Goal: Task Accomplishment & Management: Manage account settings

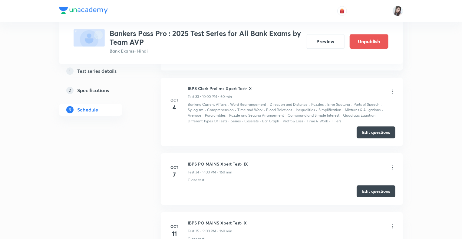
scroll to position [3119, 0]
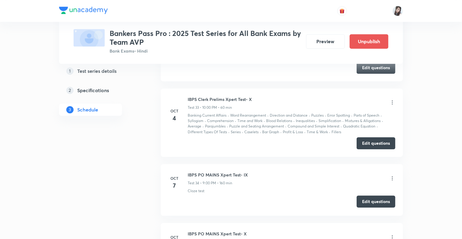
click at [367, 196] on button "Edit questions" at bounding box center [375, 202] width 39 height 12
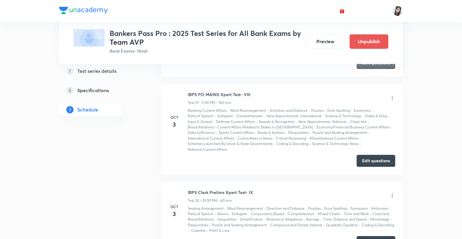
scroll to position [2925, 0]
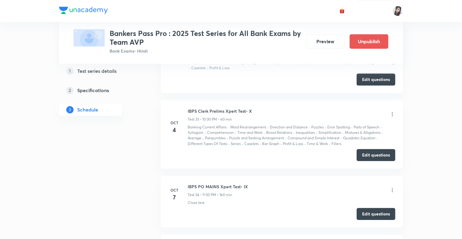
scroll to position [3179, 0]
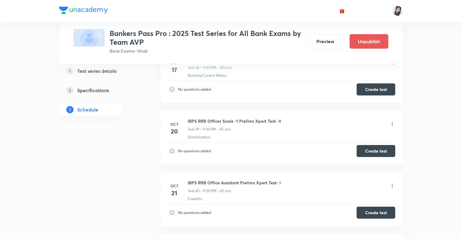
scroll to position [3494, 0]
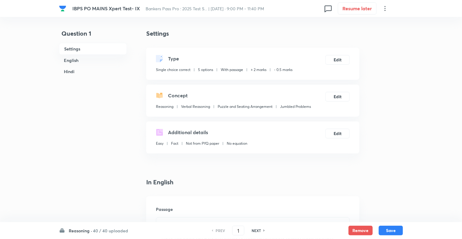
click at [75, 231] on h6 "Reasoning ·" at bounding box center [80, 231] width 23 height 6
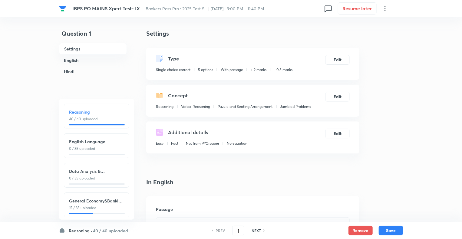
click at [94, 135] on div "English Language 0 / 35 uploaded" at bounding box center [96, 145] width 65 height 25
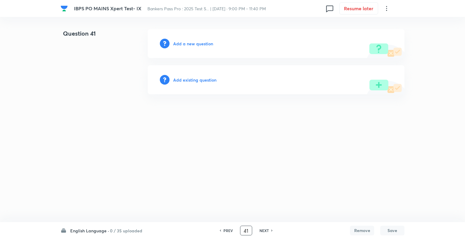
click at [246, 232] on input "41" at bounding box center [245, 231] width 11 height 11
type input "71"
click at [176, 42] on h6 "Add a new question" at bounding box center [193, 44] width 40 height 6
click at [176, 42] on h6 "Choose a question type" at bounding box center [196, 44] width 47 height 6
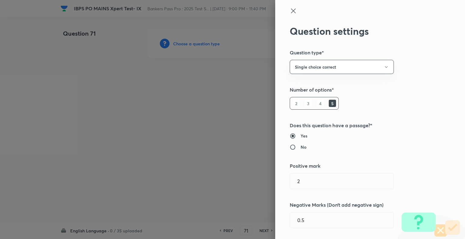
click at [176, 42] on div at bounding box center [232, 119] width 465 height 239
click at [290, 147] on input "No" at bounding box center [295, 147] width 11 height 6
radio input "true"
radio input "false"
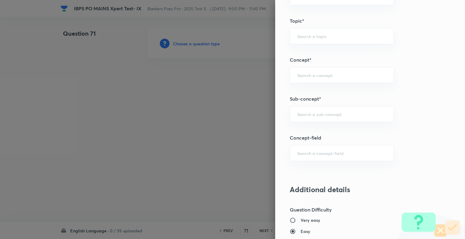
scroll to position [307, 0]
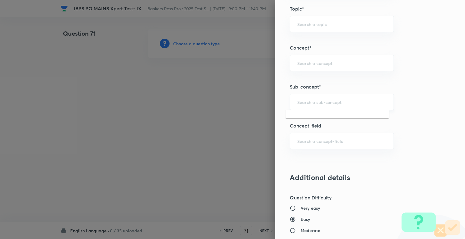
click at [320, 102] on input "text" at bounding box center [341, 102] width 89 height 6
click at [312, 118] on li "Column Based" at bounding box center [336, 118] width 103 height 11
type input "Column Based"
type input "English Language"
type input "Connectors"
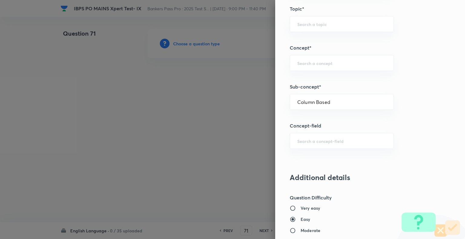
type input "Column Based"
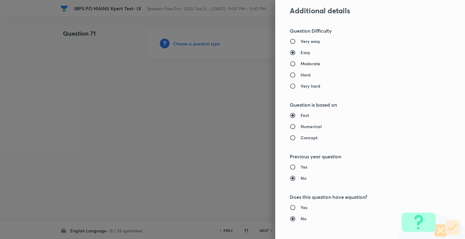
scroll to position [460, 0]
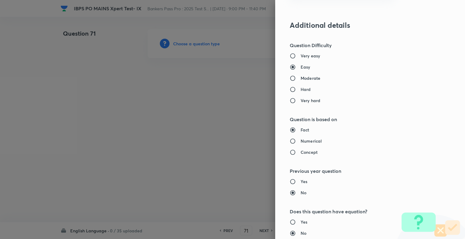
click at [290, 76] on input "Moderate" at bounding box center [295, 78] width 11 height 6
radio input "true"
radio input "false"
click at [290, 152] on input "Concept" at bounding box center [295, 152] width 11 height 6
radio input "true"
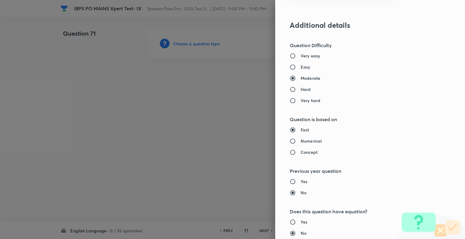
radio input "false"
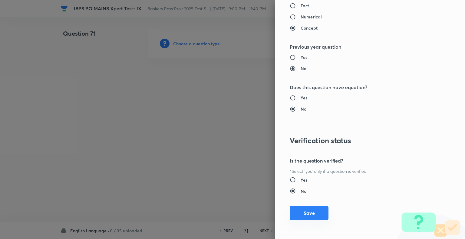
click at [299, 217] on button "Save" at bounding box center [309, 213] width 39 height 15
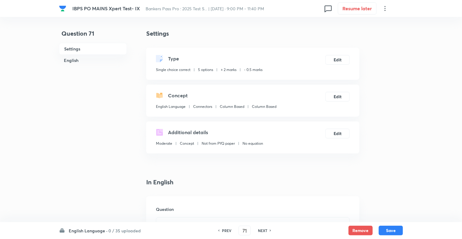
click at [384, 6] on icon at bounding box center [384, 8] width 7 height 7
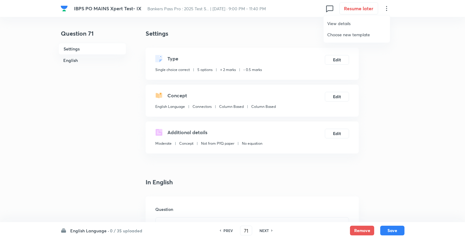
click at [342, 31] on span "Choose new template" at bounding box center [356, 34] width 59 height 6
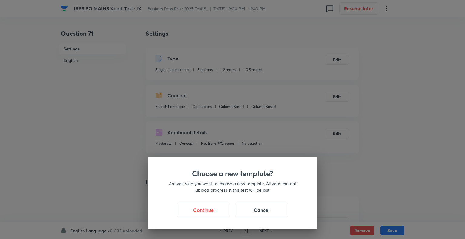
click at [362, 76] on div "Choose a new template? Are you sure you want to choose a new template. All your…" at bounding box center [232, 119] width 465 height 239
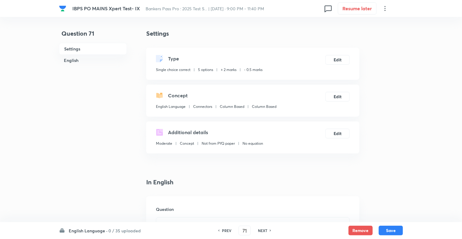
click at [384, 10] on icon at bounding box center [384, 8] width 7 height 7
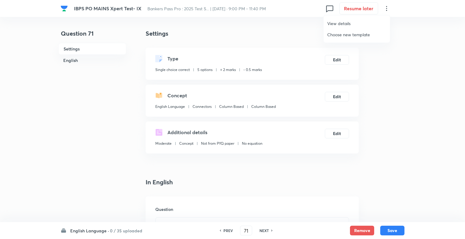
click at [338, 21] on span "View details" at bounding box center [356, 23] width 59 height 6
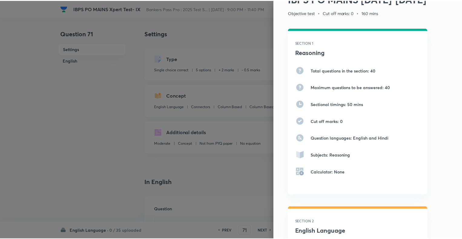
scroll to position [0, 0]
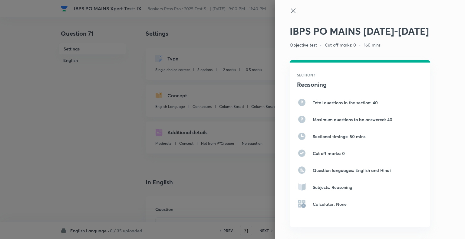
click at [290, 12] on icon at bounding box center [293, 10] width 7 height 7
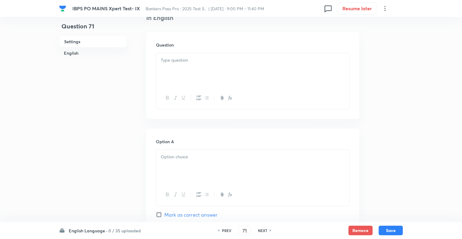
scroll to position [182, 0]
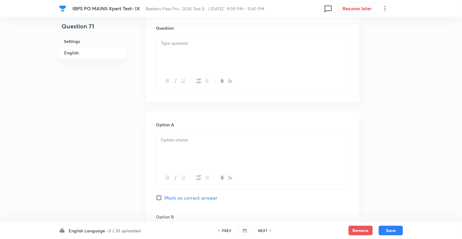
click at [185, 51] on div at bounding box center [252, 53] width 193 height 34
paste div "To enrich screen reader interactions, please activate Accessibility in Grammarl…"
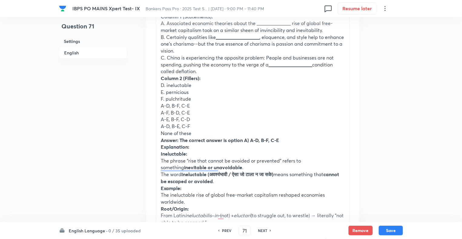
scroll to position [303, 0]
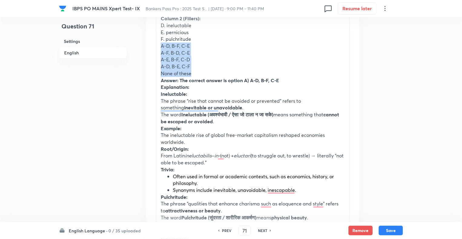
drag, startPoint x: 195, startPoint y: 73, endPoint x: 157, endPoint y: 46, distance: 45.9
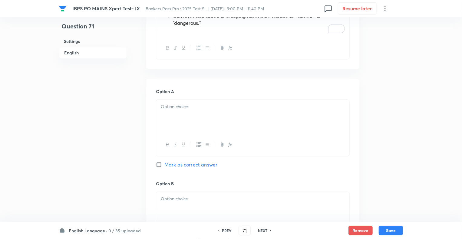
scroll to position [641, 0]
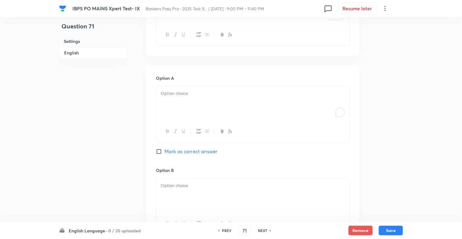
click at [182, 101] on div "To enrich screen reader interactions, please activate Accessibility in Grammarl…" at bounding box center [252, 104] width 193 height 34
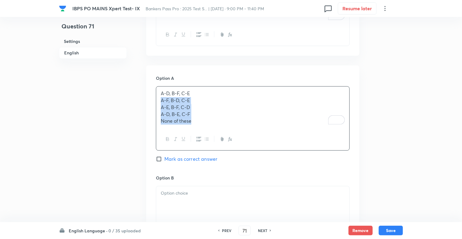
drag, startPoint x: 197, startPoint y: 121, endPoint x: 154, endPoint y: 101, distance: 47.1
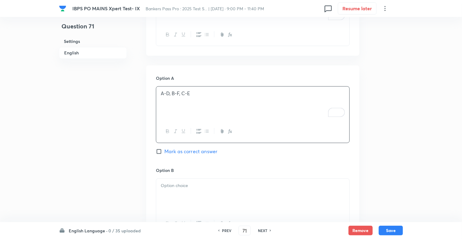
click at [170, 190] on div at bounding box center [252, 196] width 193 height 34
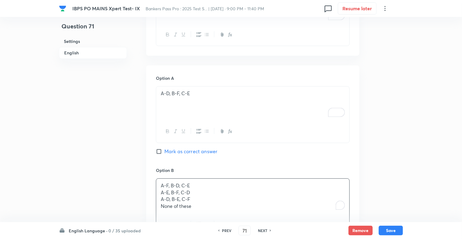
click at [103, 185] on div "Question 71 Settings English" at bounding box center [93, 22] width 68 height 1268
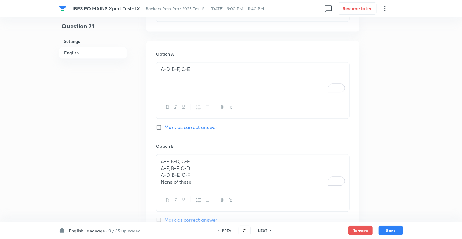
scroll to position [690, 0]
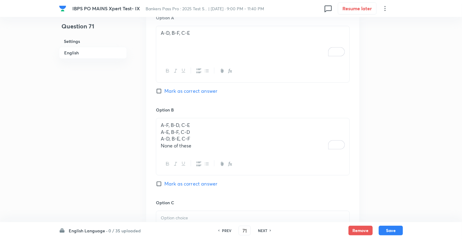
click at [192, 145] on div "Option B A-F, B-D, C-E A-E, B-F, C-D A-D, B-E, C-F None of these Mark as correc…" at bounding box center [253, 153] width 194 height 93
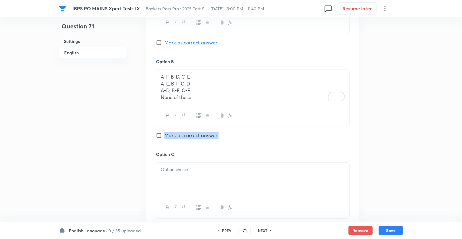
click at [157, 129] on div "Option B A-F, B-D, C-E A-E, B-F, C-D A-D, B-E, C-F None of these Mark as correc…" at bounding box center [253, 104] width 194 height 93
click at [161, 83] on p "A-E, B-F, C-D" at bounding box center [253, 83] width 184 height 7
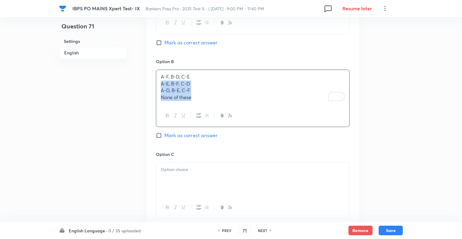
drag, startPoint x: 161, startPoint y: 83, endPoint x: 208, endPoint y: 99, distance: 49.4
click at [208, 99] on div "A-F, B-D, C-E A-E, B-F, C-D A-D, B-E, C-F None of these" at bounding box center [252, 87] width 193 height 35
click at [173, 181] on div at bounding box center [252, 179] width 193 height 34
drag, startPoint x: 173, startPoint y: 181, endPoint x: 96, endPoint y: 118, distance: 100.0
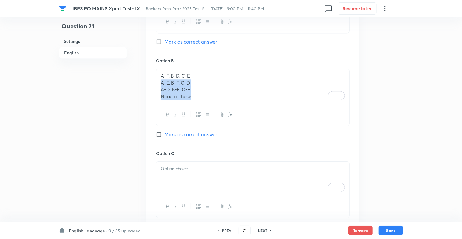
drag, startPoint x: 195, startPoint y: 96, endPoint x: 159, endPoint y: 81, distance: 38.4
click at [159, 81] on div "A-F, B-D, C-E A-E, B-F, C-D A-D, B-E, C-F None of these" at bounding box center [252, 86] width 193 height 35
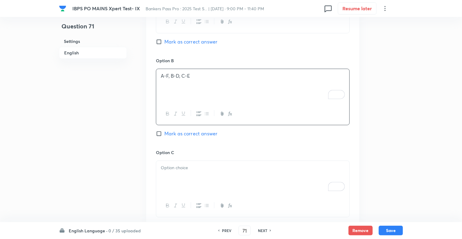
click at [173, 167] on p "To enrich screen reader interactions, please activate Accessibility in Grammarl…" at bounding box center [253, 168] width 184 height 7
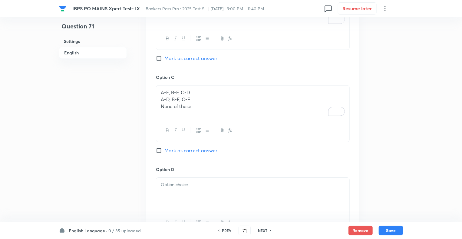
scroll to position [836, 0]
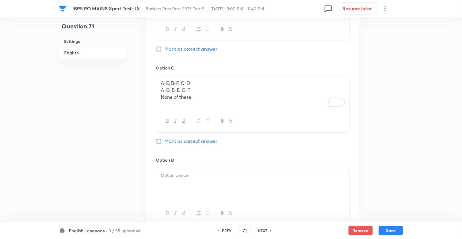
click at [194, 97] on p "None of these" at bounding box center [253, 97] width 184 height 7
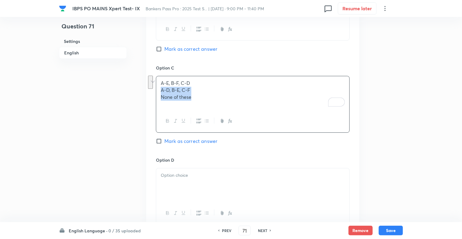
drag, startPoint x: 194, startPoint y: 97, endPoint x: 151, endPoint y: 88, distance: 43.9
click at [151, 88] on div "Option A A-D, B-F, C-E Mark as correct answer Option B A-F, B-D, C-E Mark as co…" at bounding box center [252, 105] width 213 height 468
click at [172, 187] on div "To enrich screen reader interactions, please activate Accessibility in Grammarl…" at bounding box center [252, 186] width 193 height 34
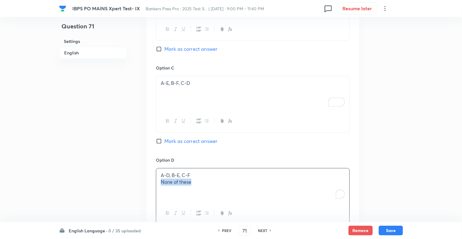
drag, startPoint x: 195, startPoint y: 181, endPoint x: 157, endPoint y: 182, distance: 37.8
click at [157, 182] on div "A-D, B-E, C-F None of these" at bounding box center [252, 186] width 193 height 34
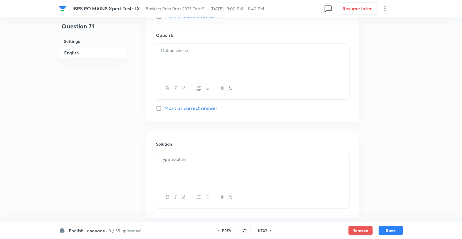
scroll to position [1054, 0]
click at [176, 57] on div "To enrich screen reader interactions, please activate Accessibility in Grammarl…" at bounding box center [252, 60] width 193 height 34
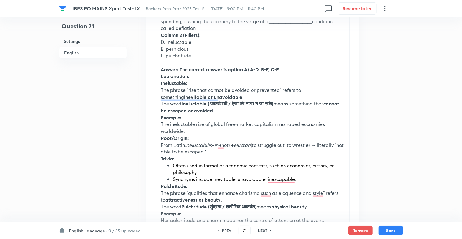
scroll to position [284, 0]
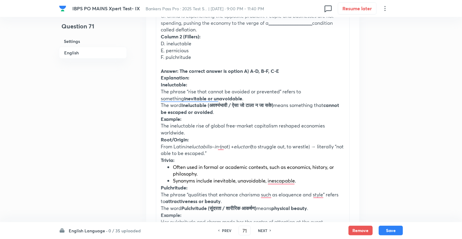
click at [161, 70] on strong "Answer: The correct answer is option A) A-D, B-F, C-E" at bounding box center [220, 71] width 118 height 6
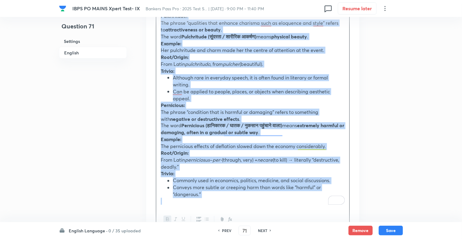
scroll to position [497, 0]
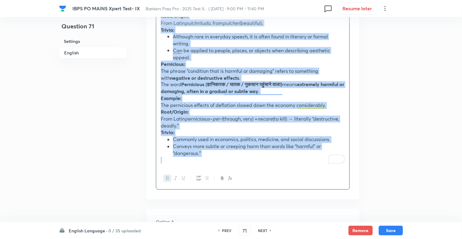
drag, startPoint x: 161, startPoint y: 70, endPoint x: 216, endPoint y: 161, distance: 106.5
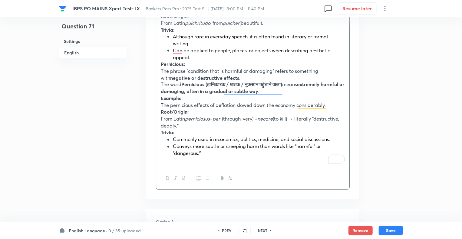
scroll to position [195, 0]
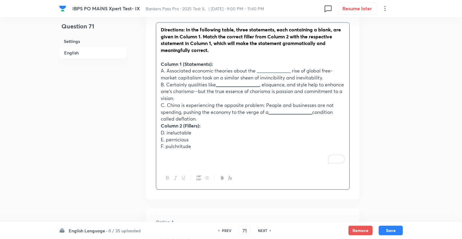
click at [159, 125] on div "Directions: In the following table, three statements, each containing a blank, …" at bounding box center [252, 95] width 193 height 145
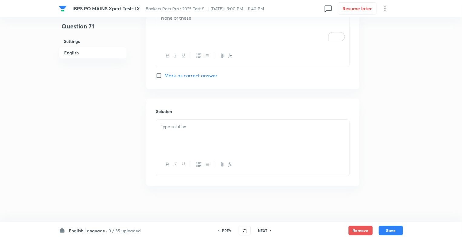
scroll to position [798, 0]
click at [168, 123] on p "To enrich screen reader interactions, please activate Accessibility in Grammarl…" at bounding box center [253, 126] width 184 height 7
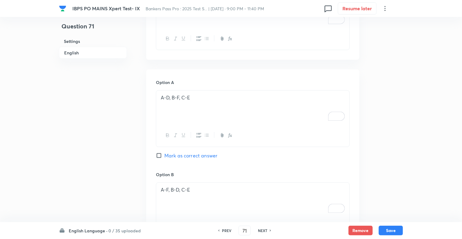
scroll to position [326, 0]
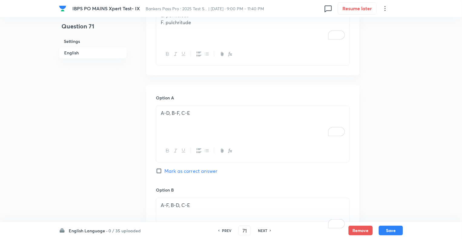
click at [159, 171] on input "Mark as correct answer" at bounding box center [160, 171] width 8 height 6
checkbox input "true"
click at [385, 230] on button "Save" at bounding box center [390, 230] width 24 height 10
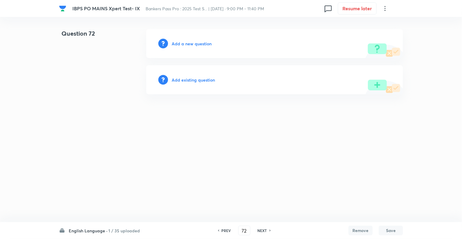
scroll to position [0, 0]
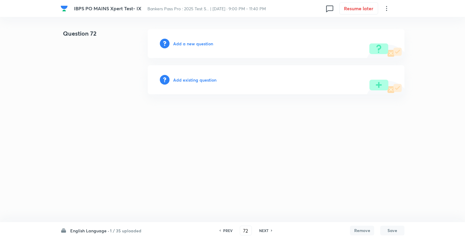
click at [226, 231] on h6 "PREV" at bounding box center [227, 230] width 9 height 5
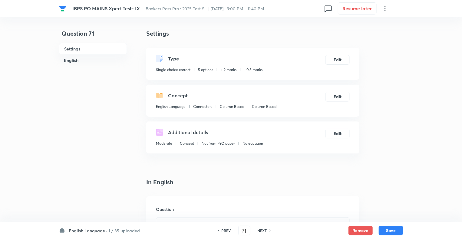
click at [264, 231] on h6 "NEXT" at bounding box center [261, 230] width 9 height 5
type input "72"
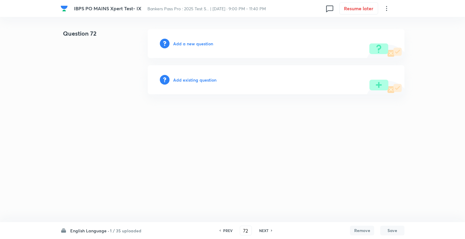
click at [178, 43] on h6 "Add a new question" at bounding box center [193, 44] width 40 height 6
click at [178, 43] on h6 "Choose a question type" at bounding box center [196, 44] width 47 height 6
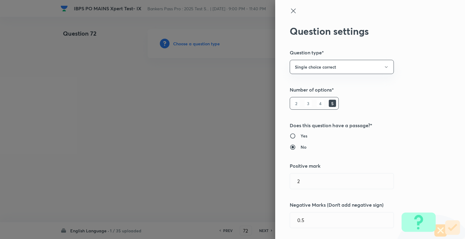
click at [178, 43] on div at bounding box center [232, 119] width 465 height 239
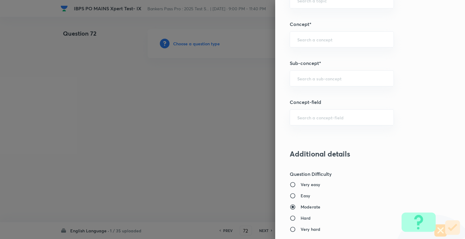
scroll to position [323, 0]
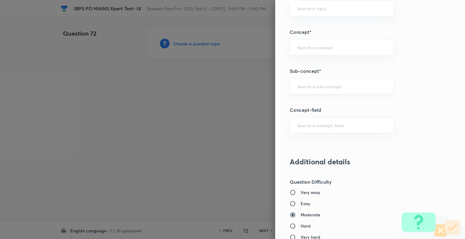
click at [319, 87] on input "text" at bounding box center [341, 87] width 89 height 6
type input "Column Based"
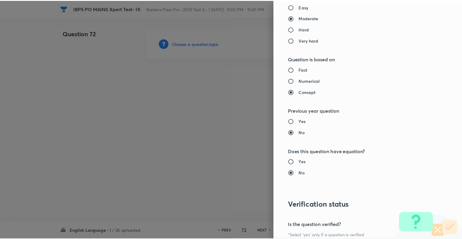
scroll to position [584, 0]
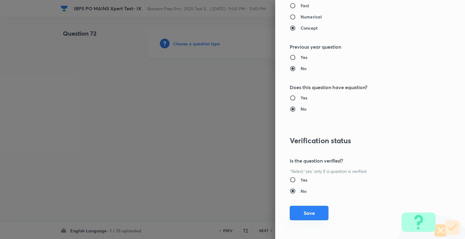
click at [301, 215] on button "Save" at bounding box center [309, 213] width 39 height 15
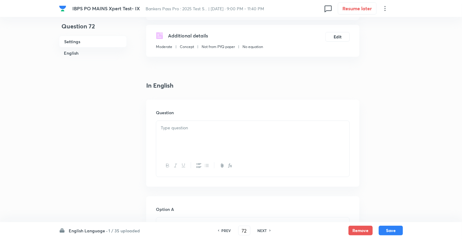
scroll to position [85, 0]
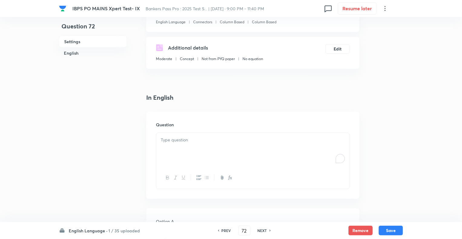
click at [160, 148] on div "To enrich screen reader interactions, please activate Accessibility in Grammarl…" at bounding box center [252, 150] width 193 height 34
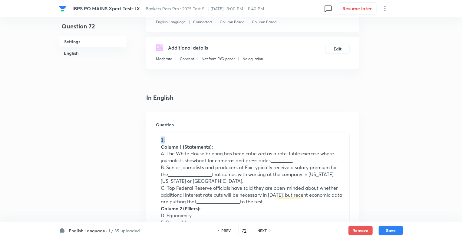
drag, startPoint x: 166, startPoint y: 141, endPoint x: 149, endPoint y: 136, distance: 17.8
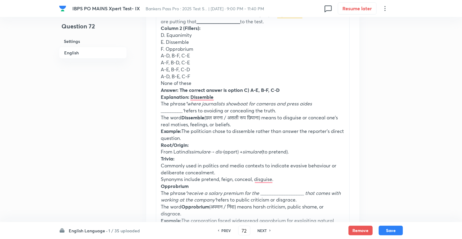
scroll to position [266, 0]
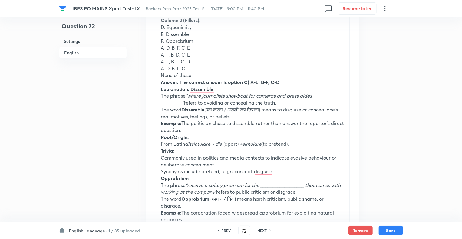
click at [162, 82] on strong "Answer: The correct answer is option C) A-E, B-F, C-D" at bounding box center [220, 82] width 119 height 6
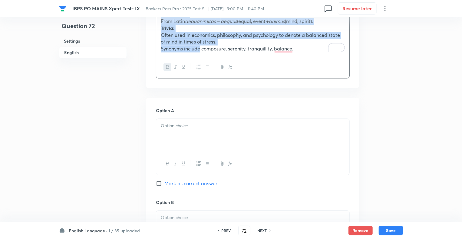
scroll to position [593, 0]
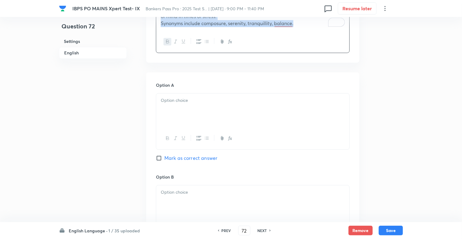
drag, startPoint x: 162, startPoint y: 82, endPoint x: 304, endPoint y: 132, distance: 150.8
click at [304, 132] on div "In English Question Column 1 (Statements): A. The White House briefing has been…" at bounding box center [252, 111] width 213 height 1052
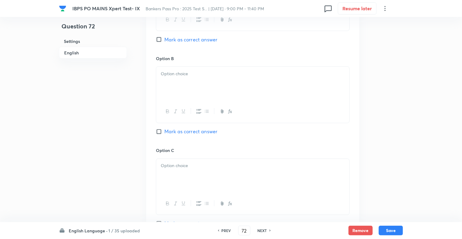
scroll to position [784, 0]
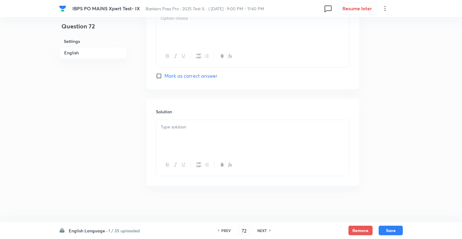
click at [233, 126] on div at bounding box center [252, 137] width 193 height 34
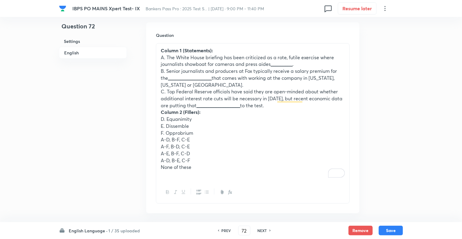
scroll to position [179, 0]
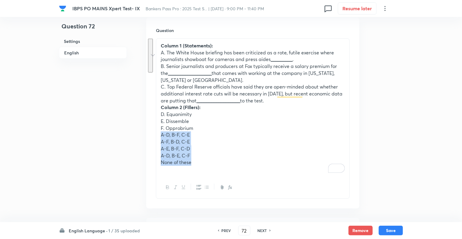
drag, startPoint x: 199, startPoint y: 163, endPoint x: 155, endPoint y: 136, distance: 52.0
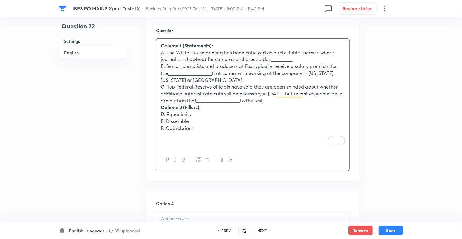
click at [160, 109] on div "Column 1 (Statements): A. The White House briefing has been criticized as a rot…" at bounding box center [252, 94] width 193 height 110
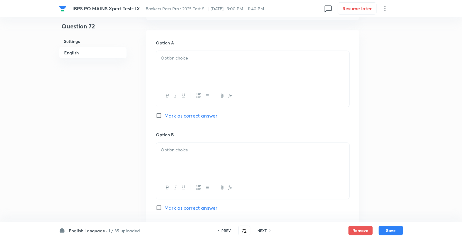
scroll to position [349, 0]
click at [192, 54] on p at bounding box center [253, 56] width 184 height 7
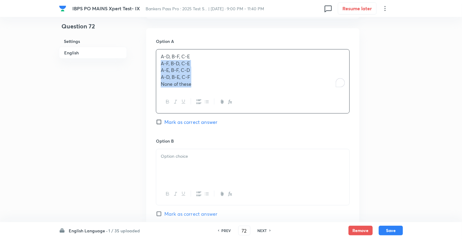
drag, startPoint x: 195, startPoint y: 83, endPoint x: 154, endPoint y: 63, distance: 45.5
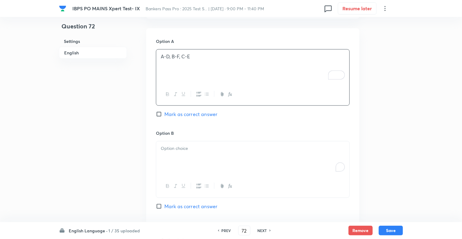
click at [169, 155] on div "To enrich screen reader interactions, please activate Accessibility in Grammarl…" at bounding box center [252, 159] width 193 height 34
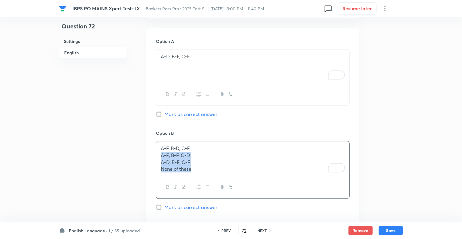
drag, startPoint x: 198, startPoint y: 170, endPoint x: 154, endPoint y: 154, distance: 45.9
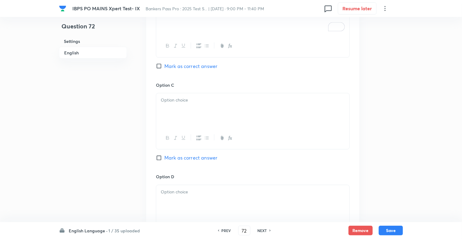
scroll to position [494, 0]
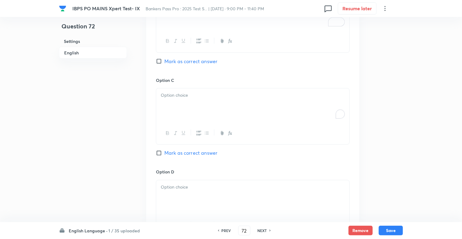
click at [163, 95] on p "To enrich screen reader interactions, please activate Accessibility in Grammarl…" at bounding box center [253, 95] width 184 height 7
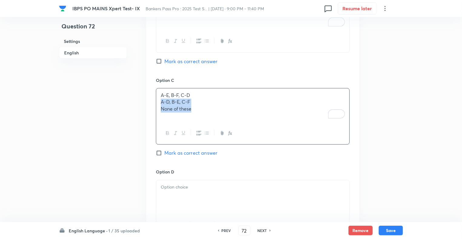
drag, startPoint x: 195, startPoint y: 110, endPoint x: 157, endPoint y: 102, distance: 38.9
click at [157, 102] on div "A-E, B-F, C-D A-D, B-E, C-F None of these" at bounding box center [252, 106] width 193 height 34
click at [175, 192] on div "To enrich screen reader interactions, please activate Accessibility in Grammarl…" at bounding box center [252, 198] width 193 height 34
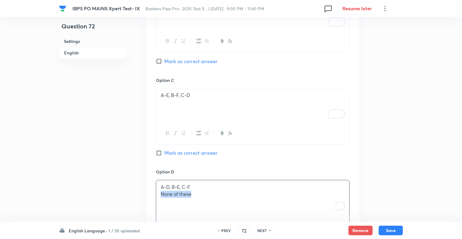
drag, startPoint x: 195, startPoint y: 195, endPoint x: 138, endPoint y: 195, distance: 56.3
click at [138, 195] on div "Question 72 Settings English Settings Type Single choice correct 5 options + 2 …" at bounding box center [231, 127] width 344 height 1185
click at [112, 189] on div "Question 72 Settings English" at bounding box center [93, 127] width 68 height 1185
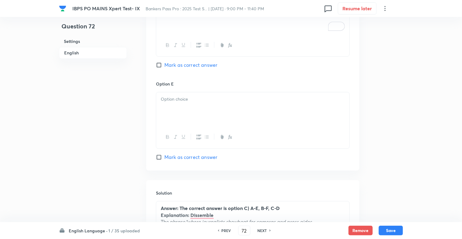
scroll to position [724, 0]
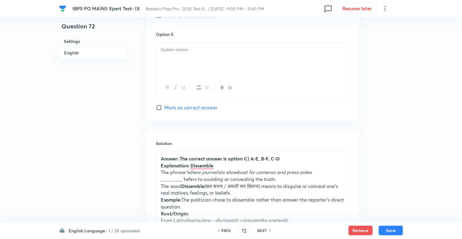
click at [187, 53] on div at bounding box center [252, 60] width 193 height 34
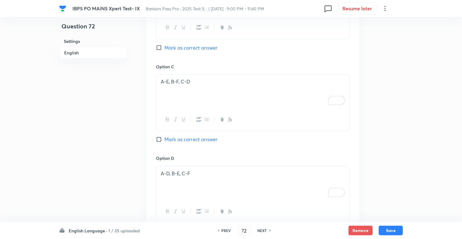
scroll to position [506, 0]
click at [159, 139] on input "Mark as correct answer" at bounding box center [160, 141] width 8 height 6
checkbox input "true"
click at [391, 231] on button "Save" at bounding box center [390, 230] width 24 height 10
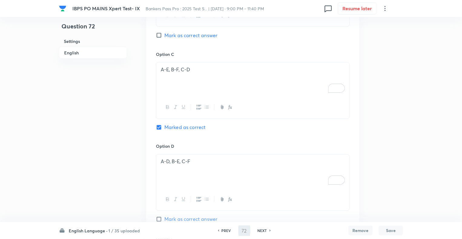
type input "73"
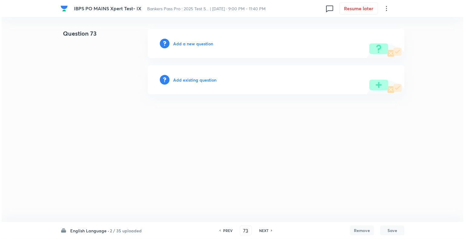
scroll to position [0, 0]
click at [178, 43] on h6 "Add a new question" at bounding box center [193, 44] width 40 height 6
click at [178, 43] on h6 "Choose a question type" at bounding box center [196, 44] width 47 height 6
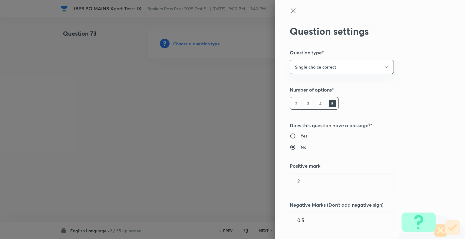
click at [178, 43] on div at bounding box center [232, 119] width 465 height 239
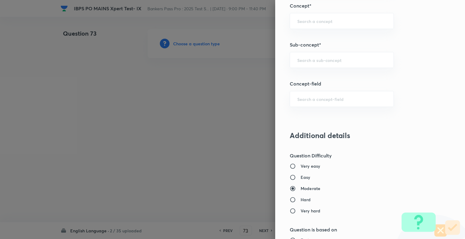
scroll to position [352, 0]
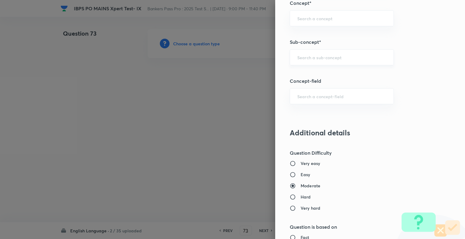
click at [306, 51] on div "​" at bounding box center [342, 57] width 104 height 16
click at [324, 71] on li "Column Based" at bounding box center [336, 73] width 103 height 11
type input "Column Based"
type input "English Language"
type input "Connectors"
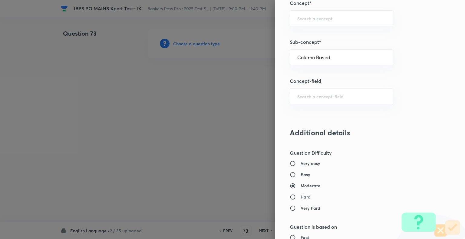
type input "Column Based"
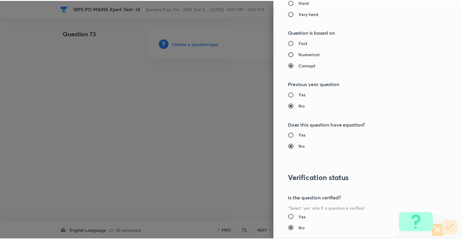
scroll to position [584, 0]
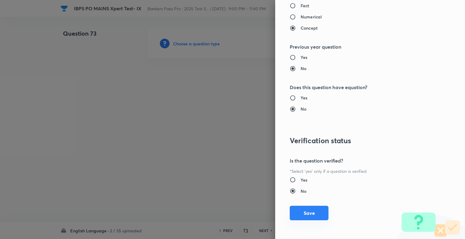
click at [303, 213] on button "Save" at bounding box center [309, 213] width 39 height 15
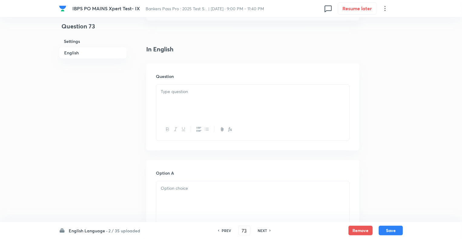
scroll to position [145, 0]
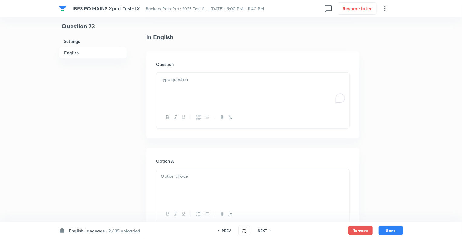
click at [166, 89] on div "To enrich screen reader interactions, please activate Accessibility in Grammarl…" at bounding box center [252, 90] width 193 height 34
paste div "To enrich screen reader interactions, please activate Accessibility in Grammarl…"
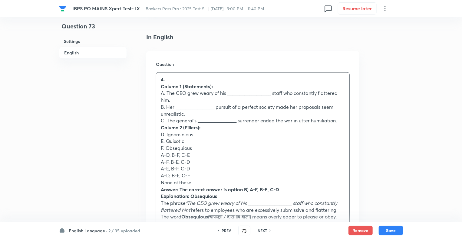
click at [162, 87] on strong "Column 1 (Statements):" at bounding box center [187, 86] width 52 height 6
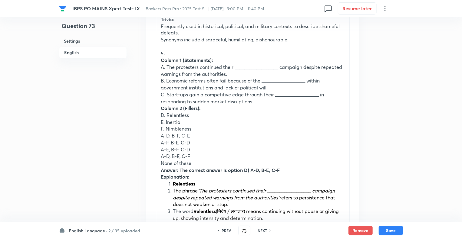
scroll to position [557, 0]
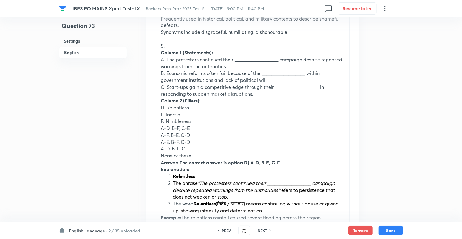
click at [160, 46] on div "Column 1 (Statements): A. The CEO grew weary of his __________________ staff wh…" at bounding box center [252, 56] width 193 height 791
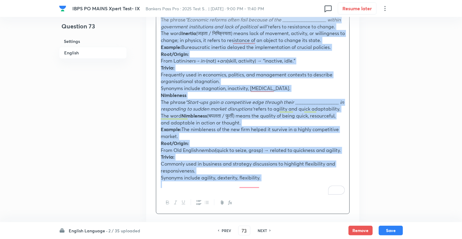
scroll to position [914, 0]
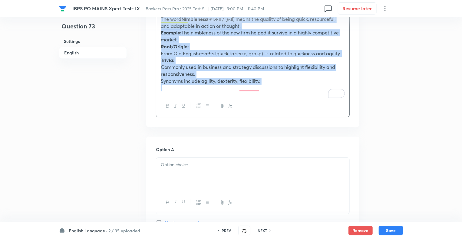
drag, startPoint x: 160, startPoint y: 46, endPoint x: 293, endPoint y: 90, distance: 140.0
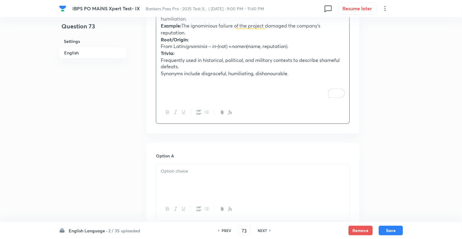
click at [293, 72] on p "Synonyms include disgraceful, humiliating, dishonourable." at bounding box center [253, 73] width 184 height 7
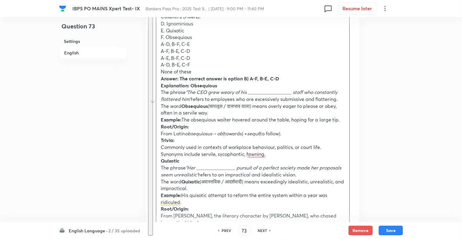
scroll to position [306, 0]
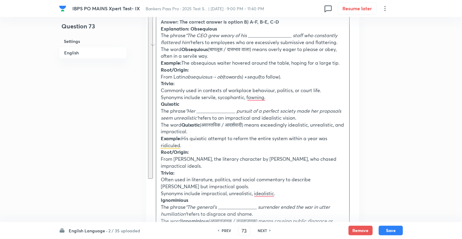
drag, startPoint x: 293, startPoint y: 72, endPoint x: 161, endPoint y: 25, distance: 140.2
click at [161, 25] on div "Column 1 (Statements): A. The CEO grew weary of his __________________ staff wh…" at bounding box center [252, 111] width 193 height 399
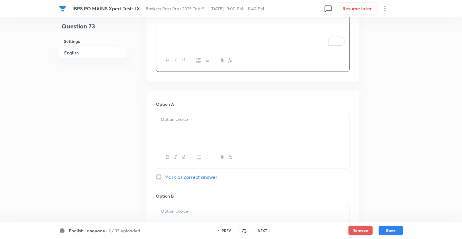
click at [88, 119] on div "Question 73 Settings English" at bounding box center [93, 201] width 68 height 957
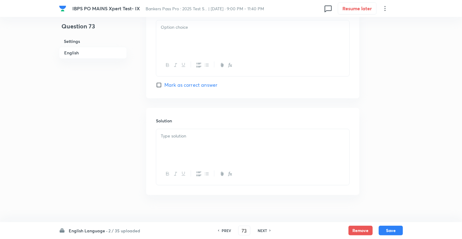
scroll to position [784, 0]
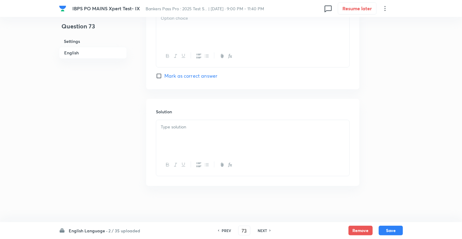
click at [167, 124] on p at bounding box center [253, 127] width 184 height 7
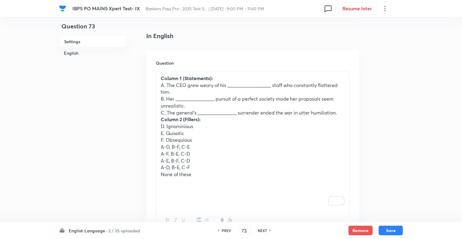
scroll to position [94, 0]
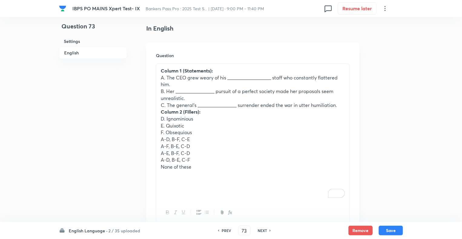
scroll to position [179, 0]
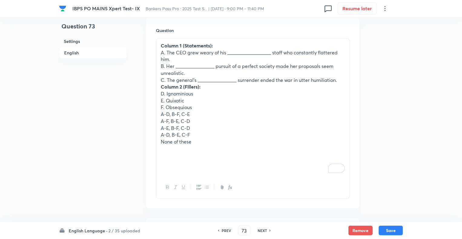
click at [195, 143] on p "None of these" at bounding box center [253, 142] width 184 height 7
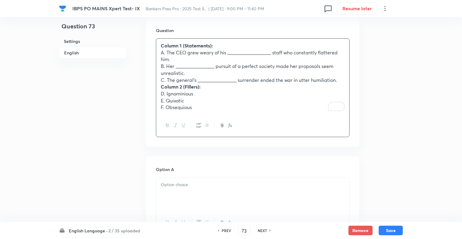
click at [162, 89] on strong "Column 2 (Fillers):" at bounding box center [181, 87] width 40 height 6
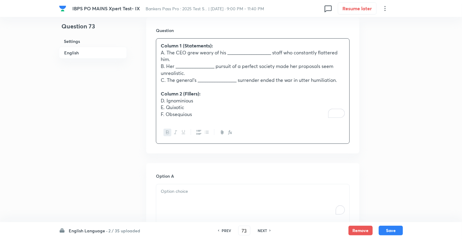
click at [172, 206] on div "To enrich screen reader interactions, please activate Accessibility in Grammarl…" at bounding box center [252, 202] width 193 height 34
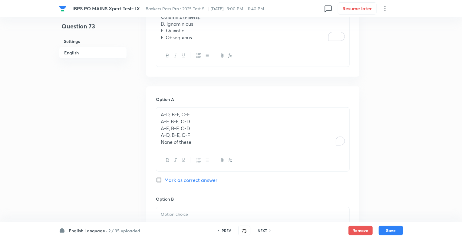
scroll to position [288, 0]
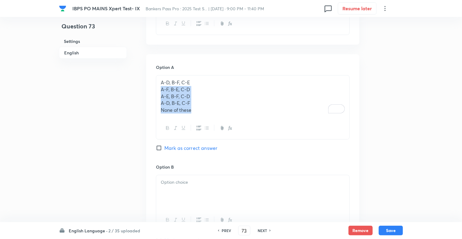
drag, startPoint x: 198, startPoint y: 110, endPoint x: 156, endPoint y: 90, distance: 47.4
click at [156, 90] on div "A-D, B-F, C-E A-F, B-E, C-D A-E, B-F, C-D A-D, B-E, C-F None of these" at bounding box center [253, 107] width 194 height 64
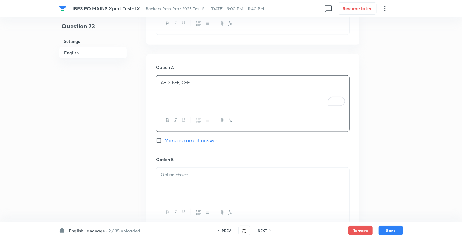
click at [169, 190] on div at bounding box center [252, 185] width 193 height 34
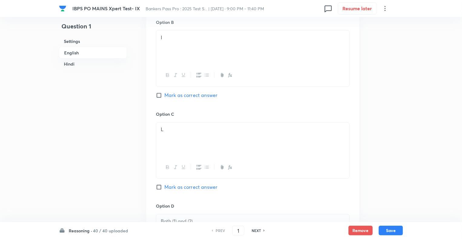
click at [73, 232] on h6 "Reasoning ·" at bounding box center [80, 231] width 23 height 6
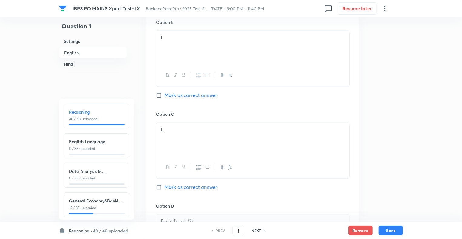
click at [97, 145] on h6 "English Language" at bounding box center [96, 142] width 55 height 6
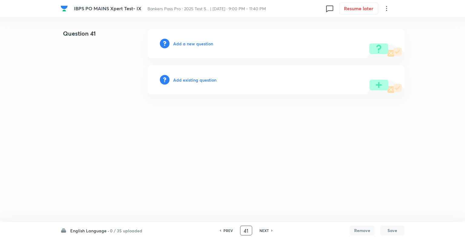
click at [248, 231] on input "41" at bounding box center [245, 231] width 11 height 11
type input "4"
type input "74"
click at [174, 43] on h6 "Add a new question" at bounding box center [193, 44] width 40 height 6
click at [177, 43] on h6 "Choose a question type" at bounding box center [196, 44] width 47 height 6
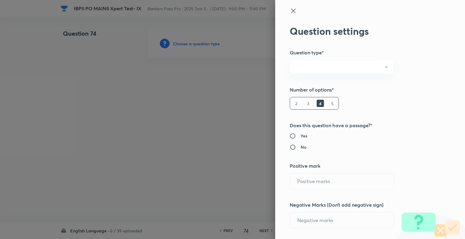
radio input "true"
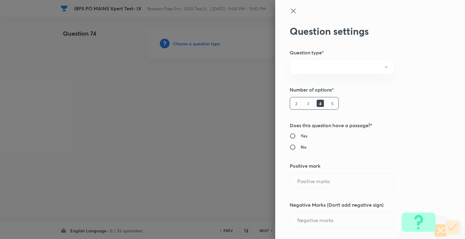
radio input "true"
type input "2"
type input "0.5"
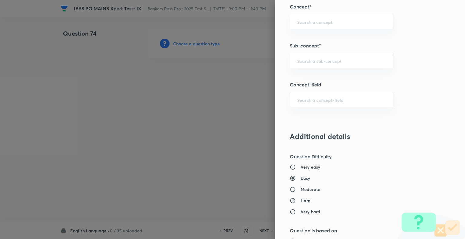
scroll to position [356, 0]
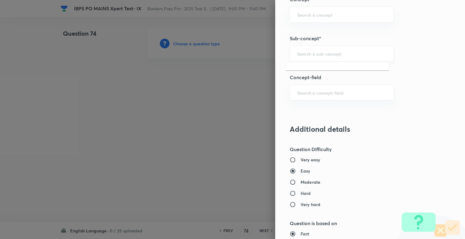
click at [332, 52] on input "text" at bounding box center [341, 54] width 89 height 6
type input "Column Based"
type input "English Language"
type input "Connectors"
type input "Column Based"
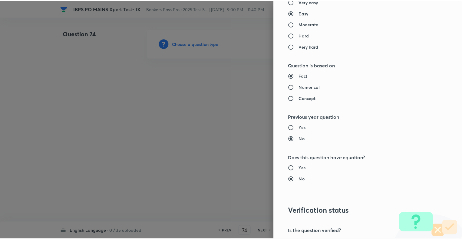
scroll to position [584, 0]
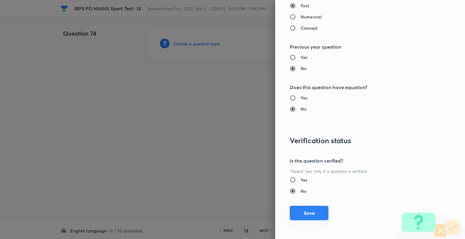
click at [310, 211] on button "Save" at bounding box center [309, 213] width 39 height 15
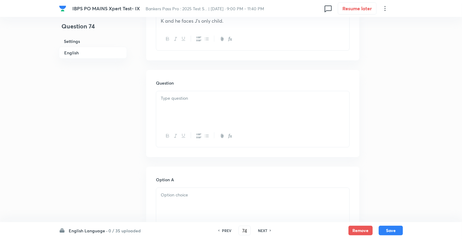
scroll to position [266, 0]
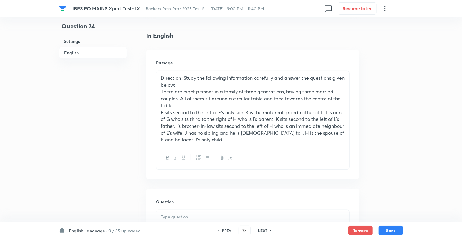
scroll to position [145, 0]
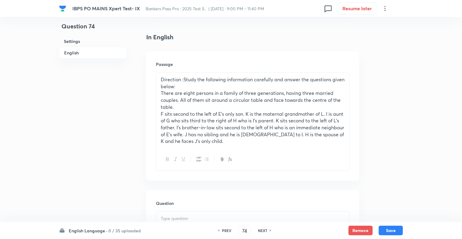
click at [209, 104] on p "There are eight persons in a family of three generations, having three married …" at bounding box center [253, 100] width 184 height 21
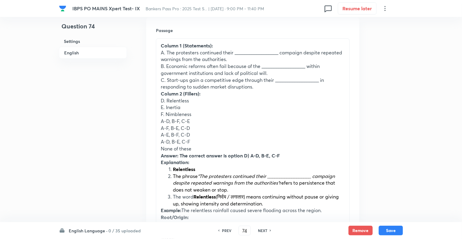
scroll to position [254, 0]
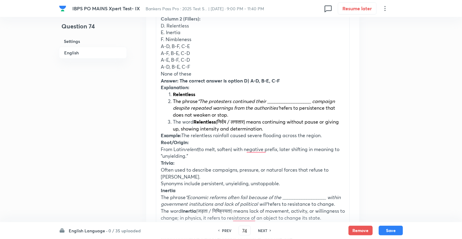
click at [173, 102] on span "The phrase" at bounding box center [185, 101] width 25 height 6
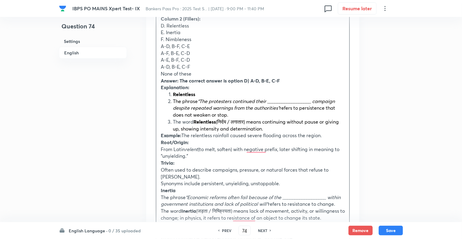
click at [173, 102] on span "The phrase" at bounding box center [185, 101] width 25 height 6
click at [173, 95] on strong "Relentless" at bounding box center [184, 94] width 22 height 6
click at [173, 122] on li "The word Relentless (निर्दय / लगातार) means continuing without pause or giving …" at bounding box center [259, 126] width 172 height 14
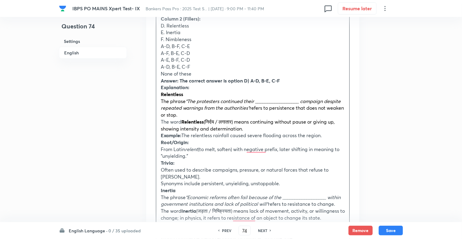
click at [159, 80] on div "Column 1 (Statements): A. The protesters continued their __________________ cam…" at bounding box center [252, 163] width 193 height 399
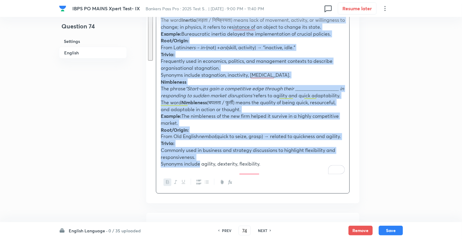
scroll to position [475, 0]
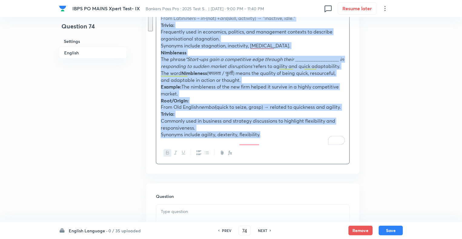
drag, startPoint x: 159, startPoint y: 80, endPoint x: 279, endPoint y: 149, distance: 138.1
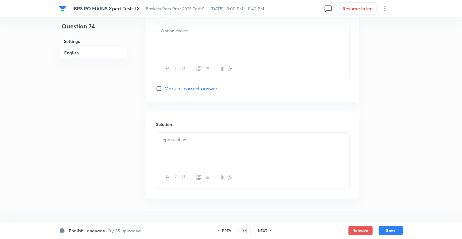
scroll to position [858, 0]
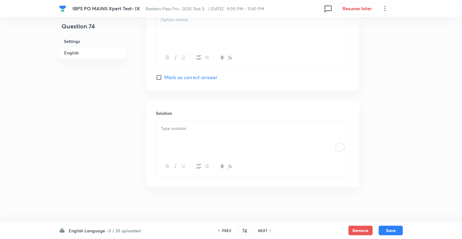
click at [164, 139] on div "To enrich screen reader interactions, please activate Accessibility in Grammarl…" at bounding box center [252, 139] width 193 height 34
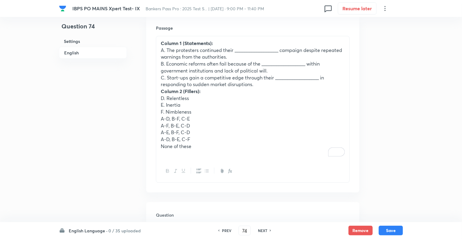
scroll to position [194, 0]
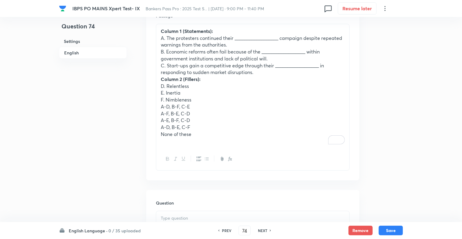
click at [160, 107] on div "Column 1 (Statements): A. The protesters continued their __________________ cam…" at bounding box center [252, 86] width 193 height 124
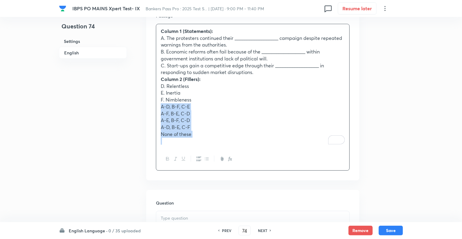
drag, startPoint x: 160, startPoint y: 107, endPoint x: 219, endPoint y: 146, distance: 70.8
click at [219, 146] on div "Column 1 (Statements): A. The protesters continued their __________________ cam…" at bounding box center [252, 86] width 193 height 124
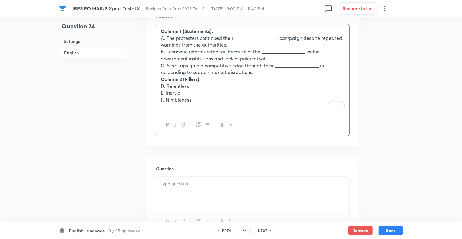
click at [160, 81] on div "Column 1 (Statements): A. The protesters continued their __________________ cam…" at bounding box center [252, 69] width 193 height 90
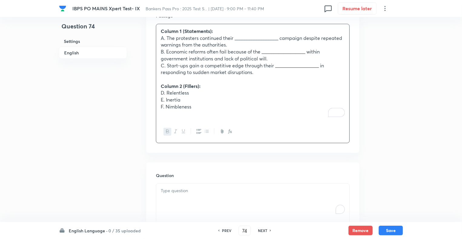
click at [164, 199] on div "To enrich screen reader interactions, please activate Accessibility in Grammarl…" at bounding box center [252, 201] width 193 height 34
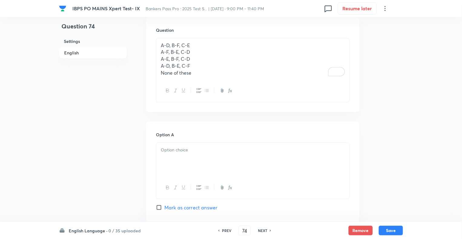
scroll to position [351, 0]
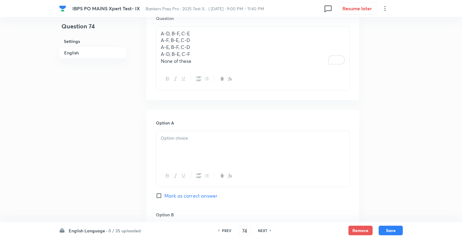
click at [200, 62] on p "None of these" at bounding box center [253, 61] width 184 height 7
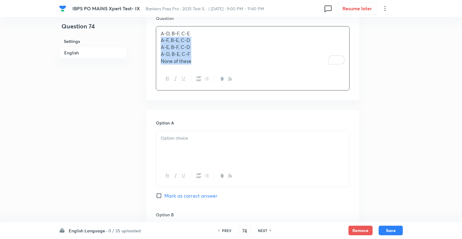
drag, startPoint x: 200, startPoint y: 62, endPoint x: 156, endPoint y: 40, distance: 49.4
click at [156, 40] on div "A-D, B-F, C-E A-F, B-E, C-D A-E, B-F, C-D A-D, B-E, C-F None of these" at bounding box center [253, 58] width 194 height 64
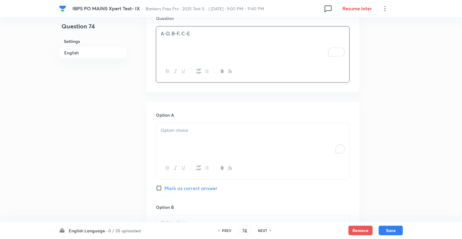
click at [186, 143] on div "To enrich screen reader interactions, please activate Accessibility in Grammarl…" at bounding box center [252, 140] width 193 height 34
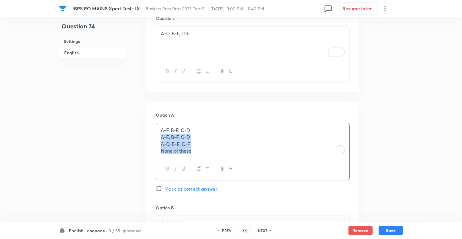
drag, startPoint x: 167, startPoint y: 140, endPoint x: 156, endPoint y: 138, distance: 10.8
click at [156, 138] on div "A-F, B-E, C-D A-E, B-F, C-D A-D, B-E, C-F None of these" at bounding box center [252, 140] width 193 height 35
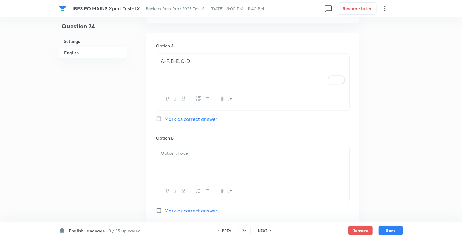
scroll to position [484, 0]
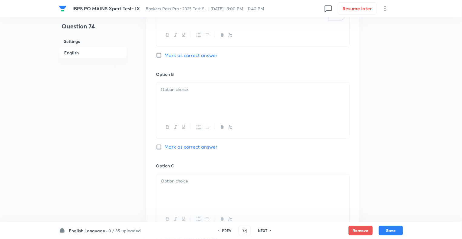
click at [166, 102] on div at bounding box center [252, 100] width 193 height 34
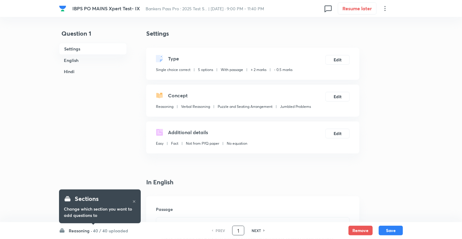
click at [235, 232] on input "1" at bounding box center [237, 231] width 11 height 11
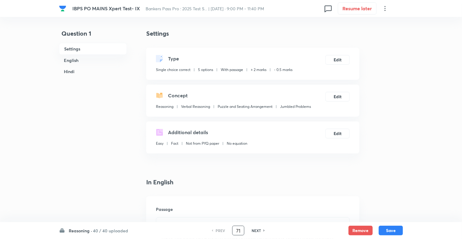
type input "71"
checkbox input "false"
checkbox input "true"
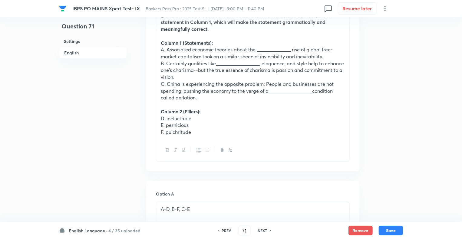
scroll to position [218, 0]
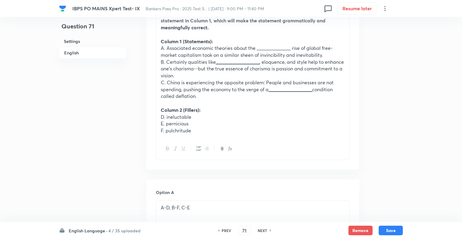
click at [261, 230] on h6 "NEXT" at bounding box center [262, 230] width 9 height 5
type input "72"
checkbox input "false"
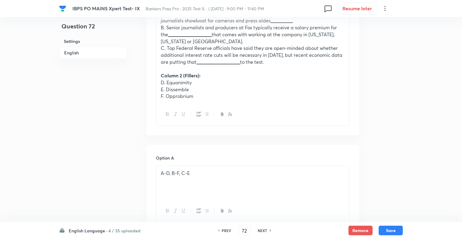
click at [261, 230] on h6 "NEXT" at bounding box center [262, 230] width 9 height 5
checkbox input "false"
type input "73"
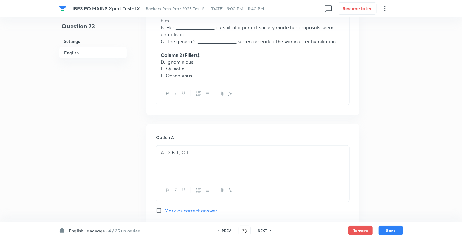
click at [261, 230] on h6 "NEXT" at bounding box center [262, 230] width 9 height 5
checkbox input "false"
type input "74"
checkbox input "true"
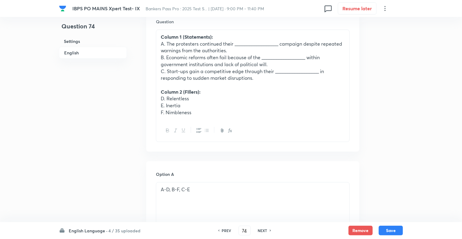
scroll to position [169, 0]
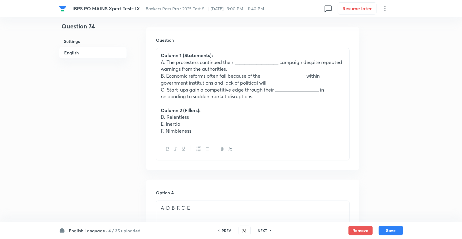
click at [261, 230] on h6 "NEXT" at bounding box center [262, 230] width 9 height 5
type input "75"
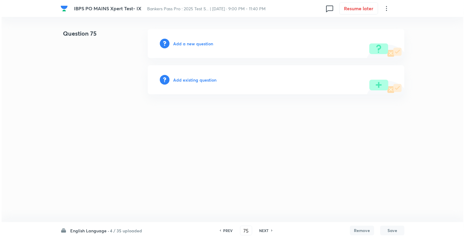
scroll to position [0, 0]
click at [178, 44] on h6 "Add a new question" at bounding box center [193, 44] width 40 height 6
click at [178, 44] on h6 "Choose a question type" at bounding box center [196, 44] width 47 height 6
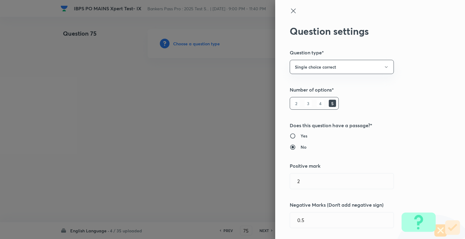
click at [178, 44] on div at bounding box center [232, 119] width 465 height 239
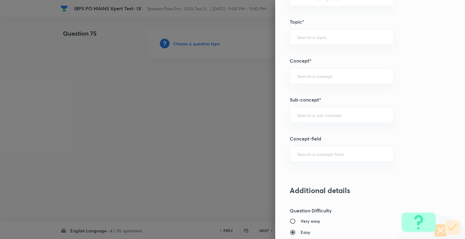
scroll to position [319, 0]
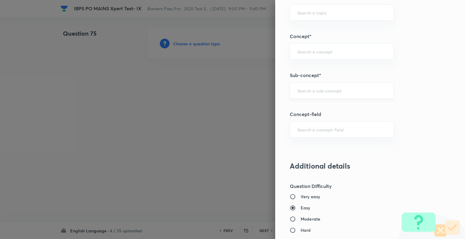
click at [326, 90] on input "text" at bounding box center [341, 91] width 89 height 6
click at [312, 108] on li "Column Based" at bounding box center [336, 106] width 103 height 11
type input "Column Based"
type input "English Language"
type input "Connectors"
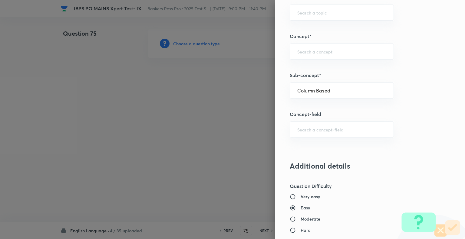
type input "Column Based"
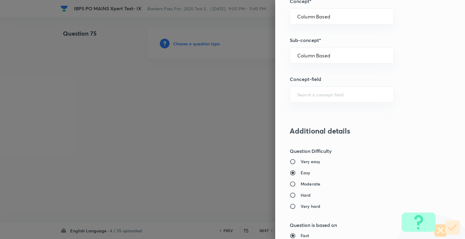
scroll to position [375, 0]
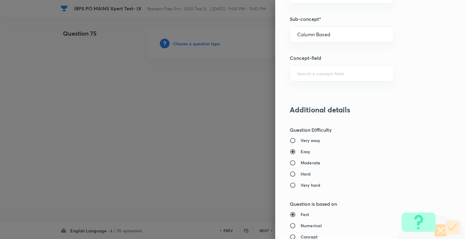
click at [290, 163] on input "Moderate" at bounding box center [295, 163] width 11 height 6
radio input "true"
radio input "false"
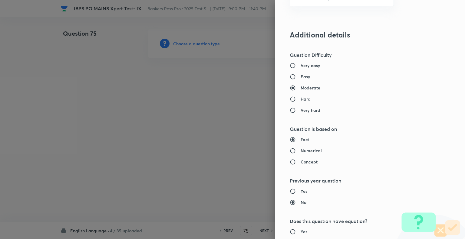
scroll to position [470, 0]
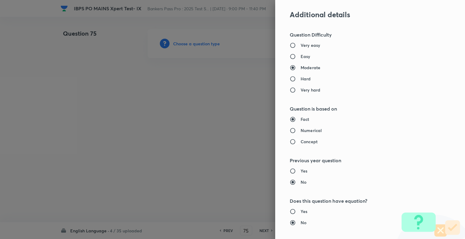
click at [290, 141] on input "Concept" at bounding box center [295, 142] width 11 height 6
radio input "true"
radio input "false"
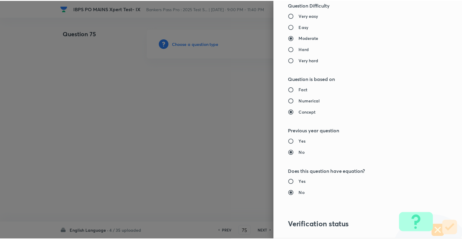
scroll to position [584, 0]
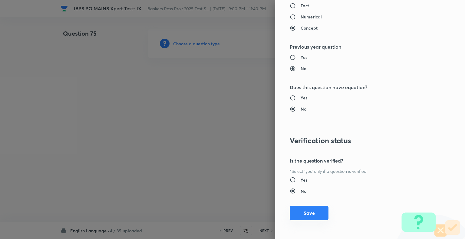
click at [308, 211] on button "Save" at bounding box center [309, 213] width 39 height 15
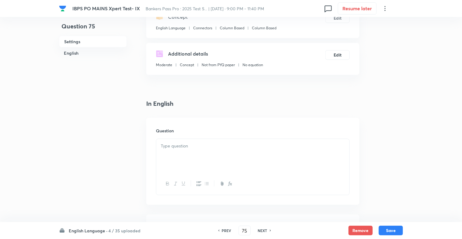
scroll to position [169, 0]
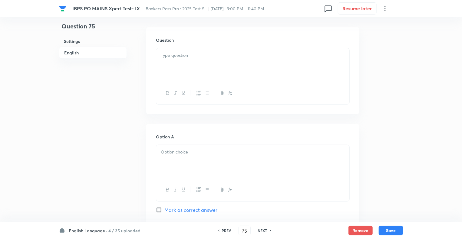
click at [166, 63] on div at bounding box center [252, 65] width 193 height 34
click at [178, 63] on div "To enrich screen reader interactions, please activate Accessibility in Grammarl…" at bounding box center [252, 65] width 193 height 34
paste div "To enrich screen reader interactions, please activate Accessibility in Grammarl…"
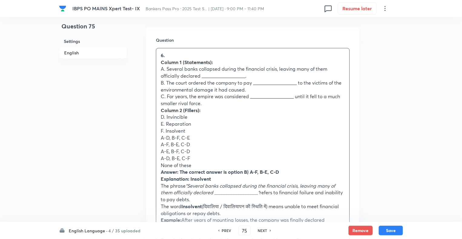
click at [161, 62] on strong "Column 1 (Statements):" at bounding box center [187, 62] width 52 height 6
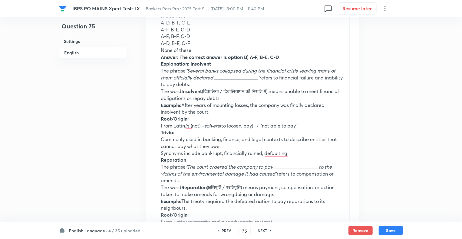
scroll to position [278, 0]
click at [158, 58] on div "Column 1 (Statements): A. Several banks collapsed during the financial crisis, …" at bounding box center [252, 152] width 193 height 427
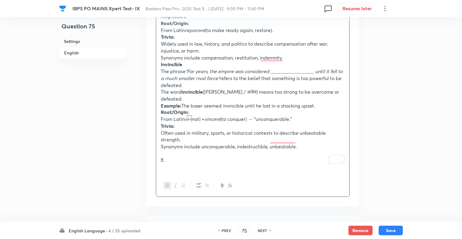
scroll to position [430, 0]
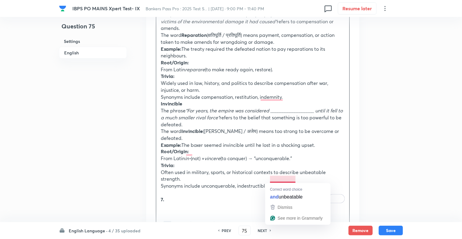
drag, startPoint x: 158, startPoint y: 58, endPoint x: 298, endPoint y: 178, distance: 183.9
click at [298, 178] on div "Column 1 (Statements): A. Several banks collapsed during the financial crisis, …" at bounding box center [252, 1] width 193 height 427
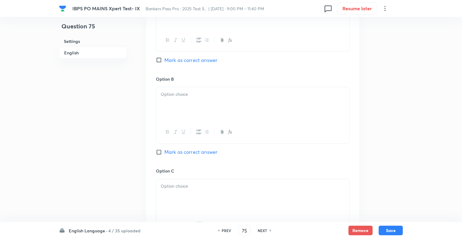
scroll to position [155, 0]
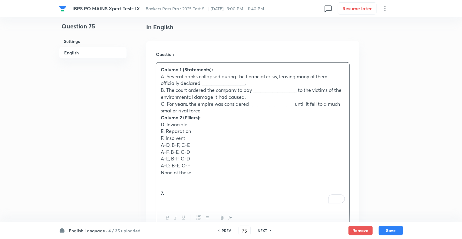
click at [171, 193] on p "7." at bounding box center [253, 193] width 184 height 7
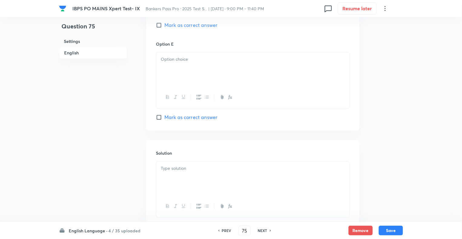
scroll to position [754, 0]
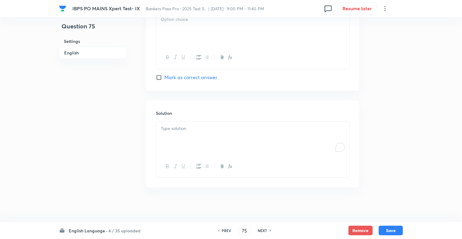
click at [182, 136] on div "To enrich screen reader interactions, please activate Accessibility in Grammarl…" at bounding box center [252, 139] width 193 height 34
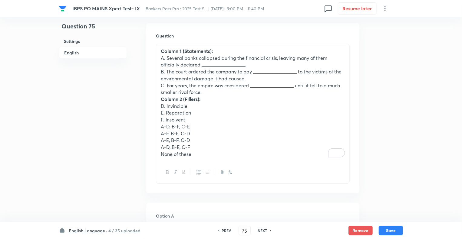
scroll to position [173, 0]
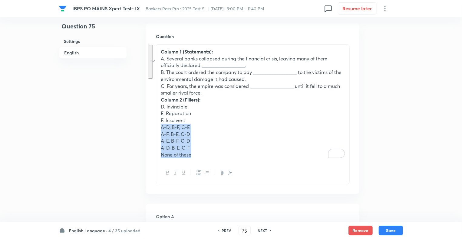
drag, startPoint x: 198, startPoint y: 155, endPoint x: 154, endPoint y: 126, distance: 53.1
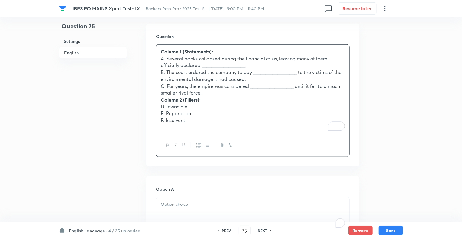
click at [166, 210] on div "To enrich screen reader interactions, please activate Accessibility in Grammarl…" at bounding box center [252, 215] width 193 height 34
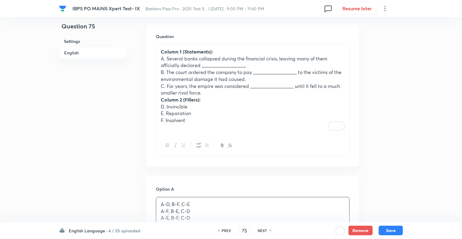
click at [158, 95] on div "Column 1 (Statements): A. Several banks collapsed during the financial crisis, …" at bounding box center [252, 90] width 193 height 90
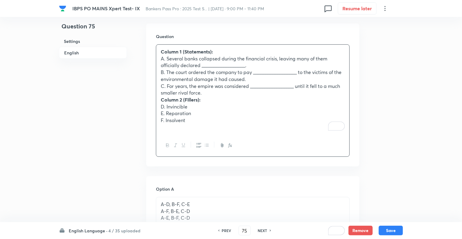
click at [159, 101] on div "Column 1 (Statements): A. Several banks collapsed during the financial crisis, …" at bounding box center [252, 90] width 193 height 90
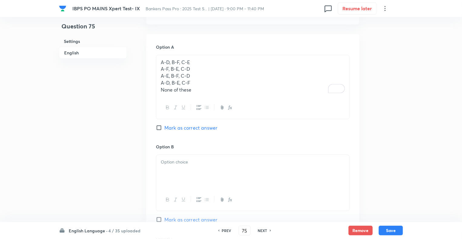
scroll to position [330, 0]
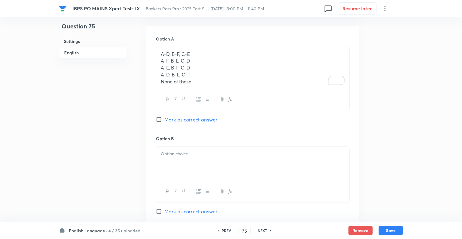
click at [193, 80] on p "None of these" at bounding box center [253, 81] width 184 height 7
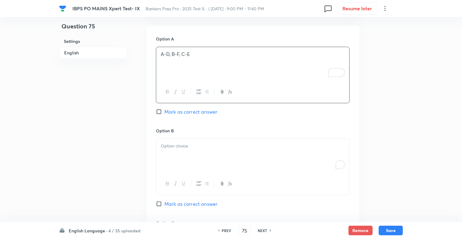
click at [164, 152] on div "To enrich screen reader interactions, please activate Accessibility in Grammarl…" at bounding box center [252, 156] width 193 height 34
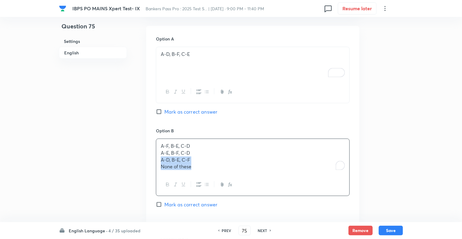
drag, startPoint x: 196, startPoint y: 168, endPoint x: 154, endPoint y: 156, distance: 44.0
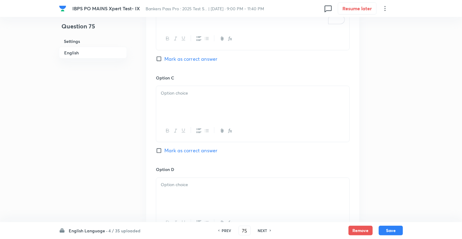
scroll to position [488, 0]
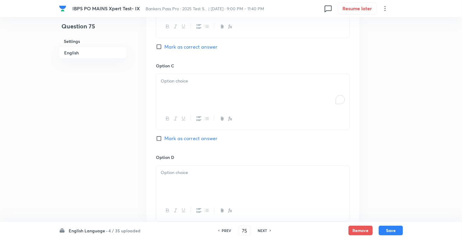
click at [175, 88] on div "To enrich screen reader interactions, please activate Accessibility in Grammarl…" at bounding box center [252, 91] width 193 height 34
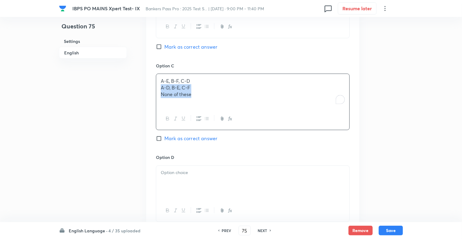
drag, startPoint x: 197, startPoint y: 95, endPoint x: 152, endPoint y: 86, distance: 46.3
click at [152, 86] on div "Option A A-D, B-F, C-E Mark as correct answer Option B A-F, B-E, C-D Mark as co…" at bounding box center [252, 103] width 213 height 468
click at [160, 177] on div "To enrich screen reader interactions, please activate Accessibility in Grammarl…" at bounding box center [252, 183] width 193 height 34
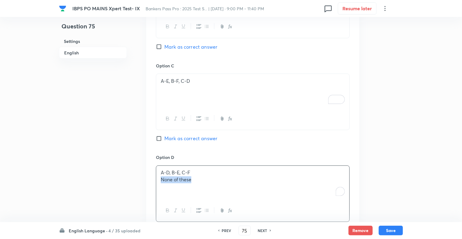
drag, startPoint x: 198, startPoint y: 179, endPoint x: 159, endPoint y: 180, distance: 39.3
click at [159, 180] on div "A-D, B-E, C-F None of these" at bounding box center [252, 183] width 193 height 34
click at [94, 185] on div "Question 75 Settings English" at bounding box center [93, 130] width 68 height 1178
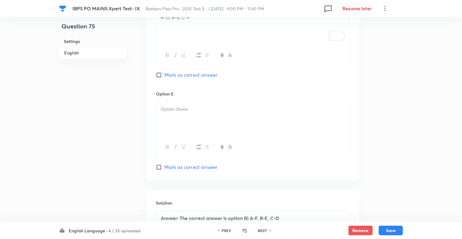
scroll to position [645, 0]
click at [169, 106] on p "To enrich screen reader interactions, please activate Accessibility in Grammarl…" at bounding box center [253, 107] width 184 height 7
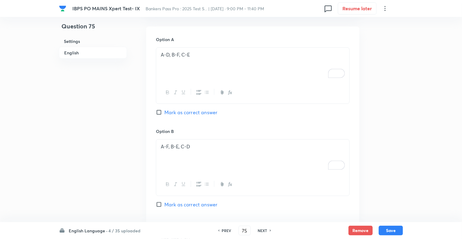
scroll to position [330, 0]
click at [159, 203] on input "Mark as correct answer" at bounding box center [160, 204] width 8 height 6
checkbox input "true"
click at [388, 229] on button "Save" at bounding box center [390, 230] width 24 height 10
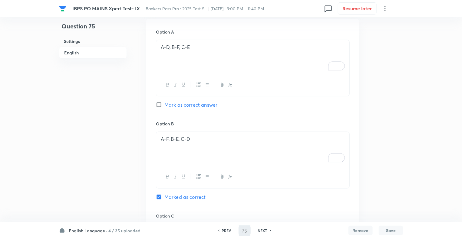
scroll to position [0, 0]
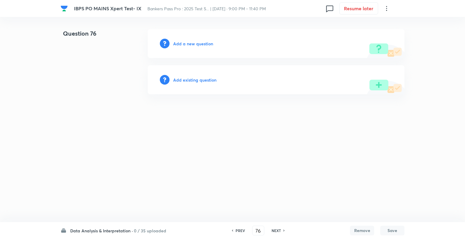
click at [123, 108] on html "IBPS PO MAINS Xpert Test- IX Bankers Pass Pro : 2025 Test S... | Oct 7, 2025 · …" at bounding box center [232, 61] width 465 height 123
click at [236, 230] on h6 "PREV" at bounding box center [239, 230] width 9 height 5
type input "75"
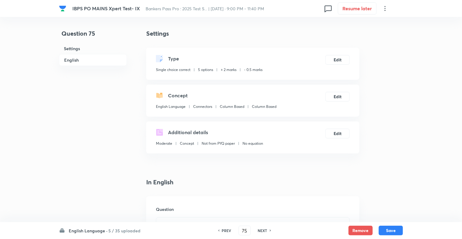
checkbox input "true"
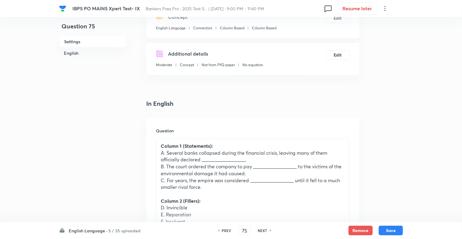
scroll to position [133, 0]
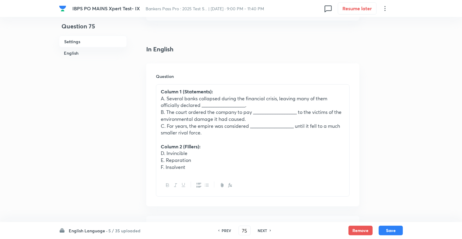
click at [236, 230] on div "PREV 75 ​ NEXT" at bounding box center [244, 231] width 78 height 10
click at [226, 230] on h6 "PREV" at bounding box center [226, 230] width 9 height 5
type input "74"
checkbox input "false"
checkbox input "true"
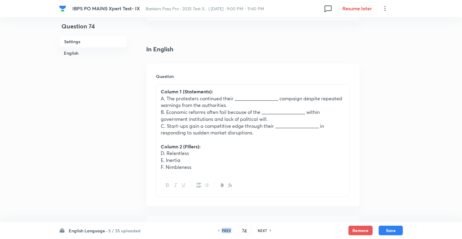
click at [226, 230] on h6 "PREV" at bounding box center [226, 230] width 9 height 5
type input "73"
checkbox input "true"
checkbox input "false"
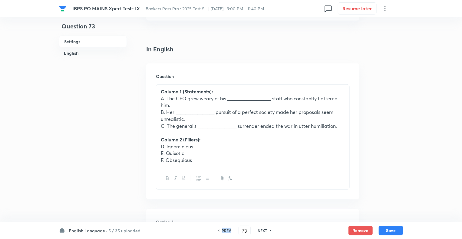
click at [226, 230] on h6 "PREV" at bounding box center [226, 230] width 9 height 5
type input "72"
checkbox input "false"
checkbox input "true"
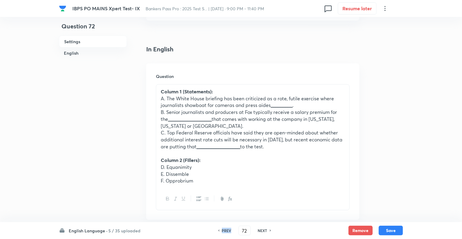
click at [226, 230] on h6 "PREV" at bounding box center [226, 230] width 9 height 5
type input "71"
checkbox input "false"
checkbox input "true"
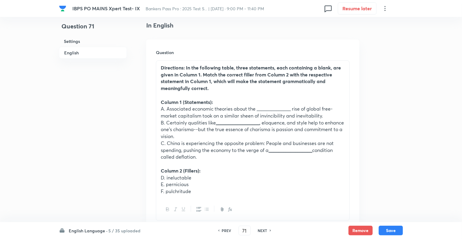
scroll to position [157, 0]
click at [223, 229] on h6 "PREV" at bounding box center [226, 230] width 9 height 5
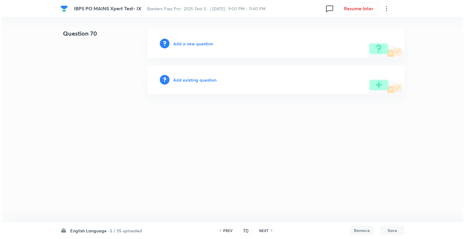
scroll to position [0, 0]
click at [223, 229] on h6 "PREV" at bounding box center [227, 230] width 9 height 5
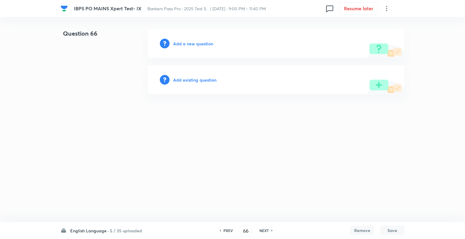
click at [223, 229] on h6 "PREV" at bounding box center [227, 230] width 9 height 5
click at [259, 228] on h6 "NEXT" at bounding box center [263, 230] width 9 height 5
type input "66"
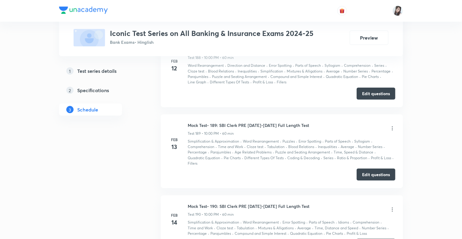
scroll to position [15563, 0]
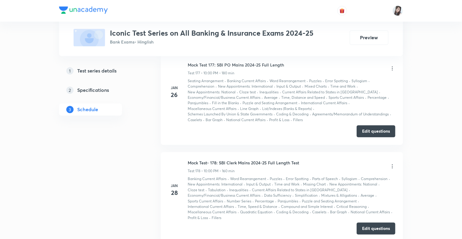
click at [368, 223] on button "Edit questions" at bounding box center [375, 229] width 39 height 12
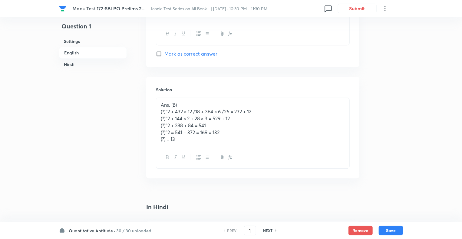
click at [74, 229] on h6 "Quantitative Aptitude ·" at bounding box center [92, 231] width 47 height 6
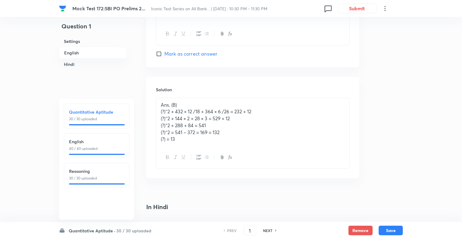
click at [88, 144] on h6 "English" at bounding box center [96, 142] width 55 height 6
type input "31"
checkbox input "false"
checkbox input "true"
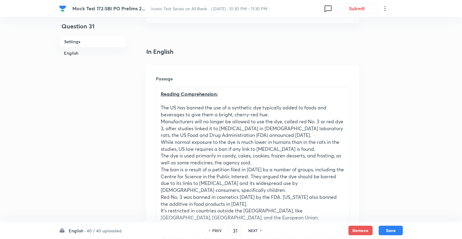
scroll to position [150, 0]
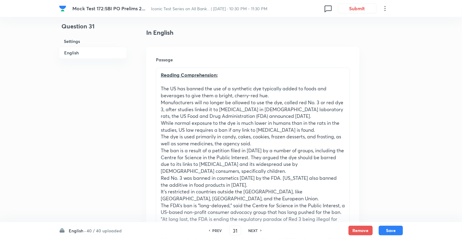
click at [253, 230] on h6 "NEXT" at bounding box center [252, 230] width 9 height 5
type input "32"
checkbox input "true"
checkbox input "false"
click at [253, 230] on h6 "NEXT" at bounding box center [252, 230] width 9 height 5
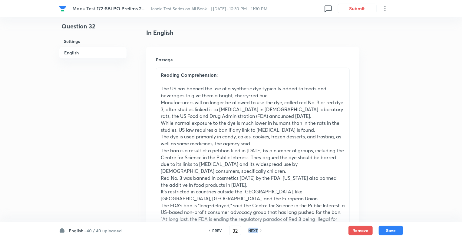
type input "33"
click at [253, 230] on h6 "NEXT" at bounding box center [252, 230] width 9 height 5
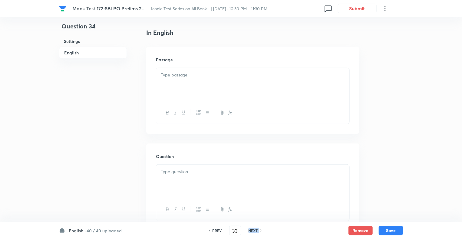
checkbox input "false"
type input "34"
checkbox input "true"
click at [253, 230] on h6 "NEXT" at bounding box center [252, 230] width 9 height 5
type input "35"
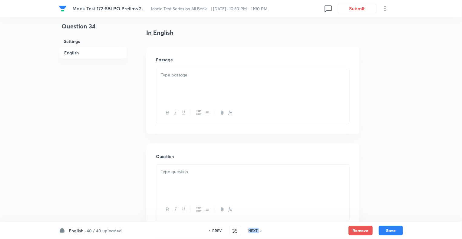
checkbox input "false"
checkbox input "true"
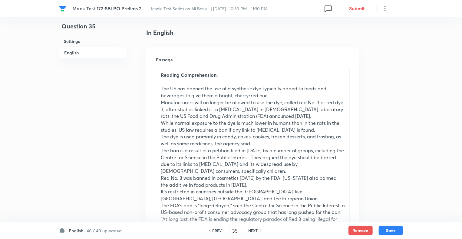
click at [253, 230] on h6 "NEXT" at bounding box center [252, 230] width 9 height 5
type input "36"
checkbox input "true"
checkbox input "false"
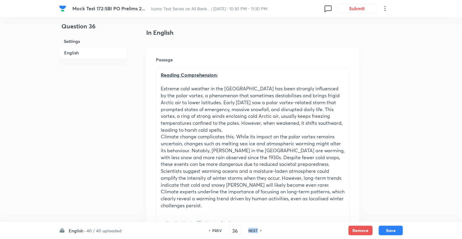
click at [253, 230] on h6 "NEXT" at bounding box center [252, 230] width 9 height 5
type input "37"
checkbox input "true"
checkbox input "false"
click at [253, 230] on h6 "NEXT" at bounding box center [252, 230] width 9 height 5
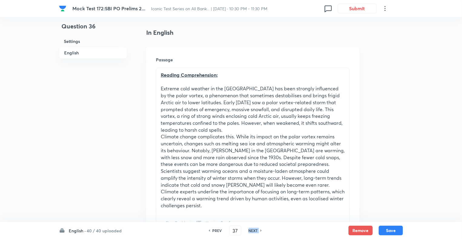
checkbox input "false"
type input "38"
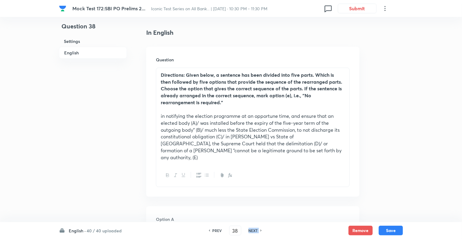
click at [253, 230] on h6 "NEXT" at bounding box center [252, 230] width 9 height 5
checkbox input "false"
type input "39"
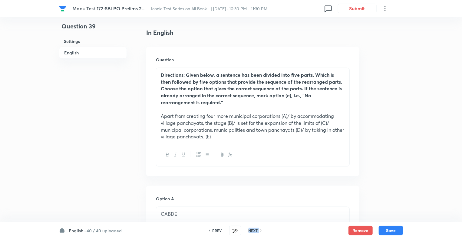
click at [253, 230] on h6 "NEXT" at bounding box center [252, 230] width 9 height 5
checkbox input "false"
type input "40"
checkbox input "true"
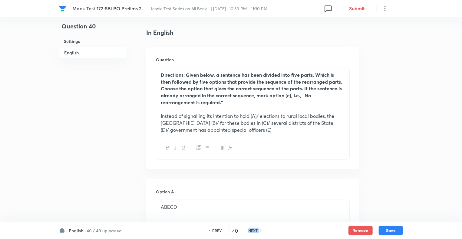
click at [253, 230] on h6 "NEXT" at bounding box center [252, 230] width 9 height 5
type input "41"
checkbox input "false"
checkbox input "true"
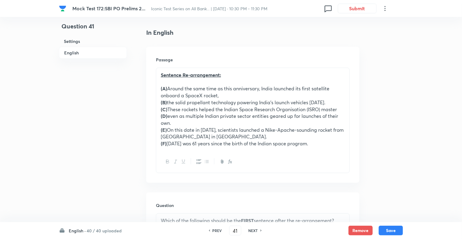
click at [253, 230] on h6 "NEXT" at bounding box center [252, 230] width 9 height 5
type input "42"
checkbox input "false"
click at [253, 230] on h6 "NEXT" at bounding box center [252, 230] width 9 height 5
checkbox input "false"
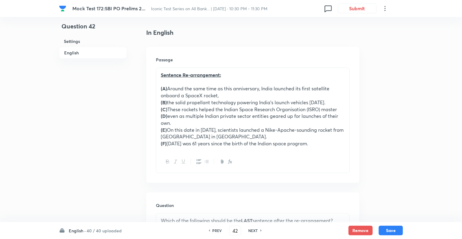
type input "43"
click at [253, 230] on h6 "NEXT" at bounding box center [252, 230] width 9 height 5
checkbox input "false"
type input "44"
click at [253, 230] on h6 "NEXT" at bounding box center [252, 230] width 9 height 5
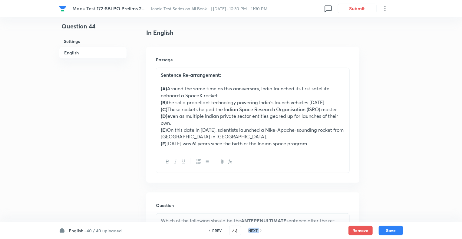
checkbox input "false"
type input "45"
click at [253, 230] on h6 "NEXT" at bounding box center [252, 230] width 9 height 5
checkbox input "false"
type input "46"
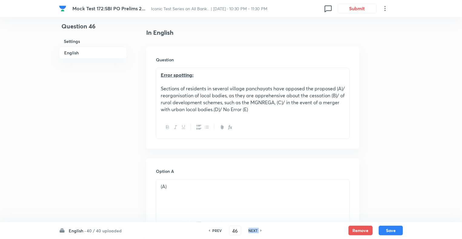
click at [253, 230] on h6 "NEXT" at bounding box center [252, 230] width 9 height 5
checkbox input "false"
type input "47"
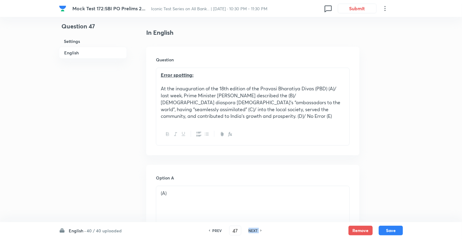
click at [253, 230] on h6 "NEXT" at bounding box center [252, 230] width 9 height 5
checkbox input "false"
type input "48"
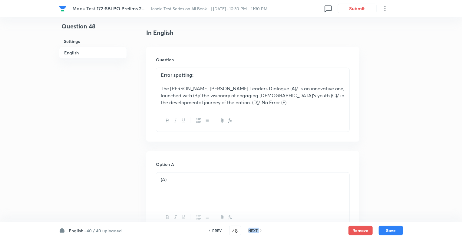
click at [253, 230] on h6 "NEXT" at bounding box center [252, 230] width 9 height 5
checkbox input "false"
type input "49"
click at [253, 230] on h6 "NEXT" at bounding box center [252, 230] width 9 height 5
checkbox input "false"
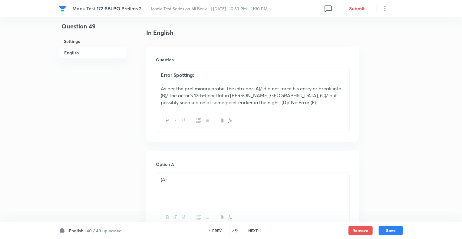
type input "50"
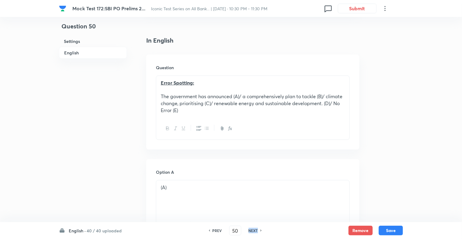
click at [253, 230] on h6 "NEXT" at bounding box center [252, 230] width 9 height 5
checkbox input "false"
type input "51"
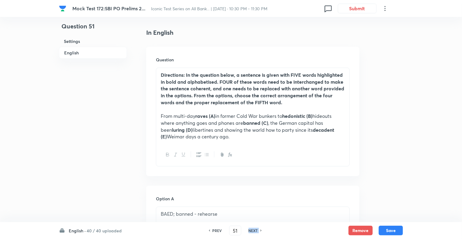
click at [253, 230] on h6 "NEXT" at bounding box center [252, 230] width 9 height 5
checkbox input "false"
type input "52"
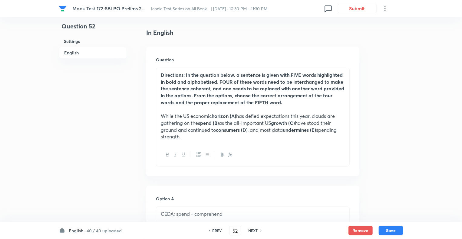
click at [253, 230] on h6 "NEXT" at bounding box center [252, 230] width 9 height 5
checkbox input "false"
type input "53"
checkbox input "true"
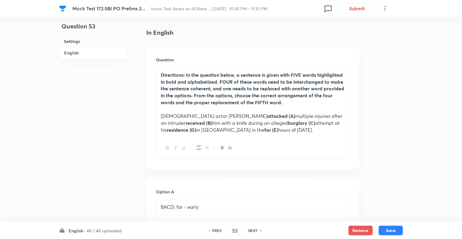
click at [253, 230] on h6 "NEXT" at bounding box center [252, 230] width 9 height 5
type input "54"
click at [253, 230] on h6 "NEXT" at bounding box center [252, 230] width 9 height 5
checkbox input "false"
type input "55"
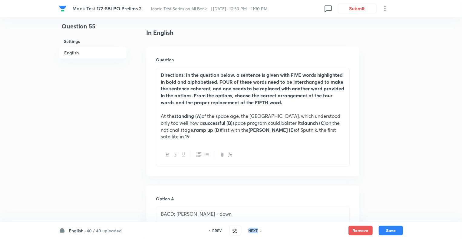
click at [253, 230] on h6 "NEXT" at bounding box center [252, 230] width 9 height 5
checkbox input "false"
type input "56"
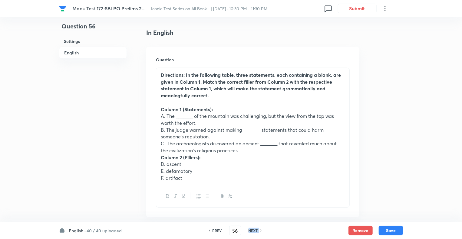
click at [253, 230] on h6 "NEXT" at bounding box center [252, 230] width 9 height 5
checkbox input "false"
type input "57"
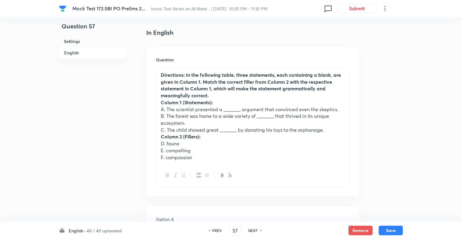
click at [253, 230] on h6 "NEXT" at bounding box center [252, 230] width 9 height 5
checkbox input "false"
type input "58"
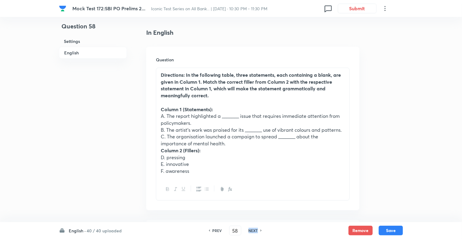
click at [253, 230] on h6 "NEXT" at bounding box center [252, 230] width 9 height 5
checkbox input "false"
type input "59"
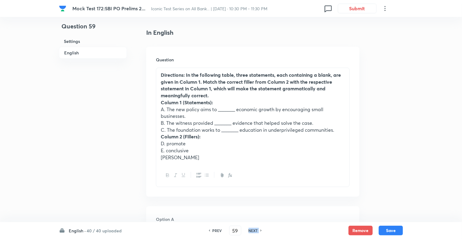
click at [253, 230] on h6 "NEXT" at bounding box center [252, 230] width 9 height 5
checkbox input "false"
type input "60"
checkbox input "true"
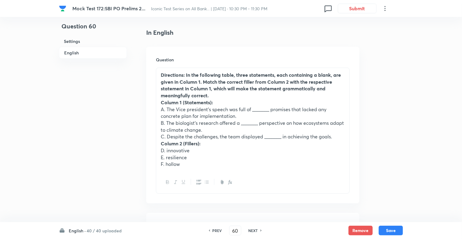
click at [253, 230] on h6 "NEXT" at bounding box center [252, 230] width 9 height 5
type input "61"
checkbox input "false"
checkbox input "true"
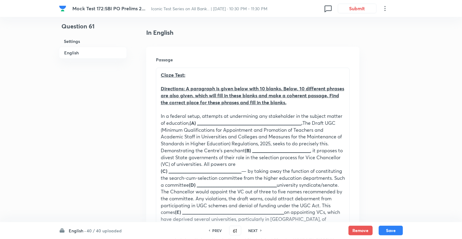
click at [253, 230] on h6 "NEXT" at bounding box center [252, 230] width 9 height 5
type input "62"
checkbox input "false"
checkbox input "true"
click at [253, 230] on h6 "NEXT" at bounding box center [252, 230] width 9 height 5
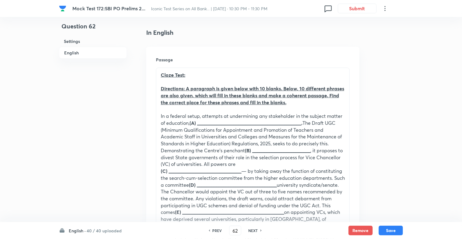
type input "63"
checkbox input "false"
click at [253, 230] on h6 "NEXT" at bounding box center [252, 230] width 9 height 5
checkbox input "false"
type input "64"
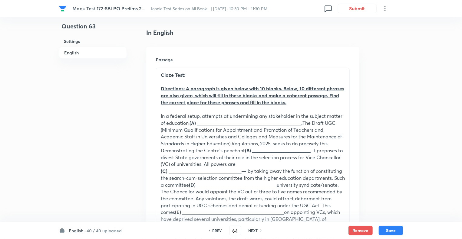
checkbox input "true"
click at [253, 230] on h6 "NEXT" at bounding box center [252, 230] width 9 height 5
type input "65"
checkbox input "true"
checkbox input "false"
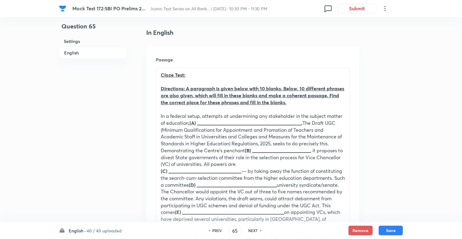
click at [253, 230] on h6 "NEXT" at bounding box center [252, 230] width 9 height 5
checkbox input "false"
type input "66"
click at [253, 230] on h6 "NEXT" at bounding box center [252, 230] width 9 height 5
checkbox input "false"
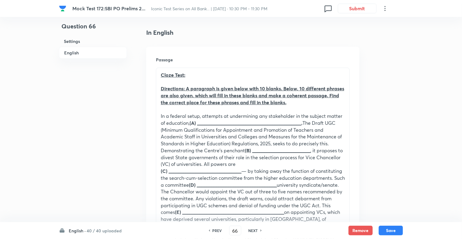
type input "67"
click at [253, 230] on h6 "NEXT" at bounding box center [252, 230] width 9 height 5
checkbox input "false"
type input "68"
click at [253, 230] on h6 "NEXT" at bounding box center [252, 230] width 9 height 5
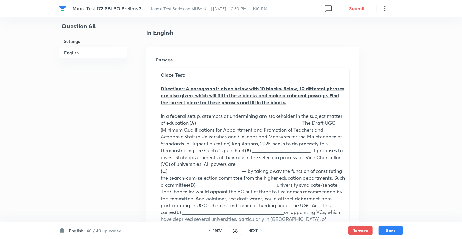
checkbox input "false"
type input "69"
click at [253, 230] on h6 "NEXT" at bounding box center [252, 230] width 9 height 5
checkbox input "false"
type input "70"
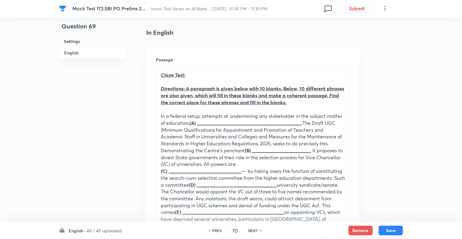
checkbox input "true"
click at [253, 230] on h6 "NEXT" at bounding box center [252, 230] width 9 height 5
type input "71"
checkbox input "false"
checkbox input "true"
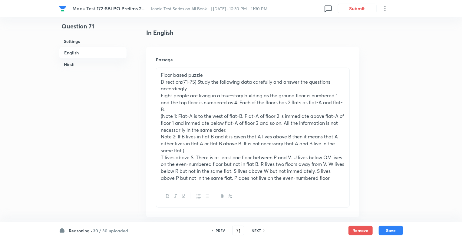
click at [253, 230] on h6 "NEXT" at bounding box center [255, 230] width 9 height 5
type input "72"
checkbox input "false"
checkbox input "true"
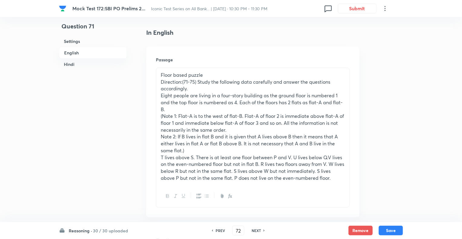
checkbox input "true"
click at [253, 230] on h6 "NEXT" at bounding box center [255, 230] width 9 height 5
type input "73"
checkbox input "false"
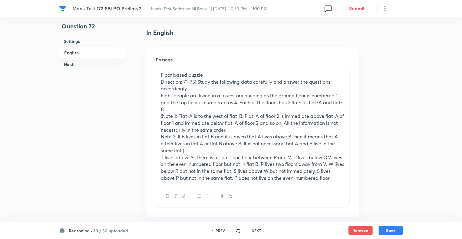
checkbox input "true"
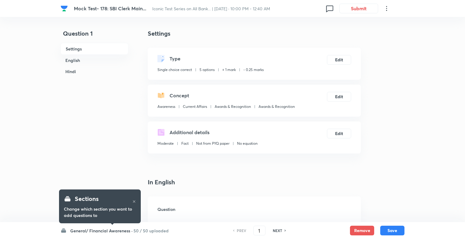
checkbox input "true"
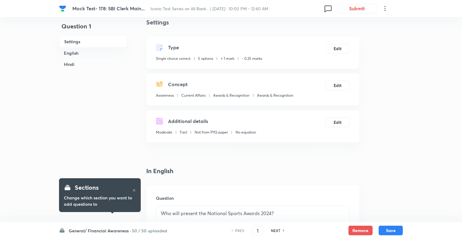
scroll to position [12, 0]
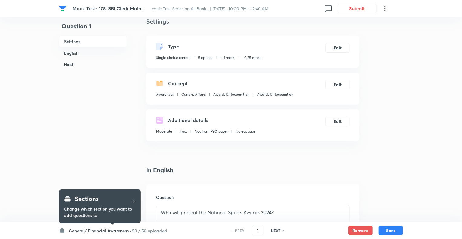
click at [71, 231] on h6 "General/ Financial Awareness ·" at bounding box center [100, 231] width 62 height 6
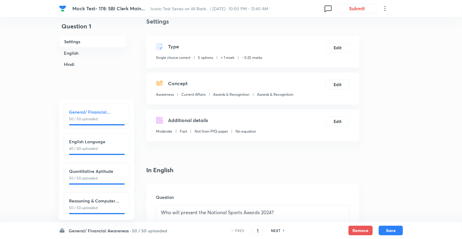
click at [89, 144] on h6 "English Language" at bounding box center [96, 142] width 55 height 6
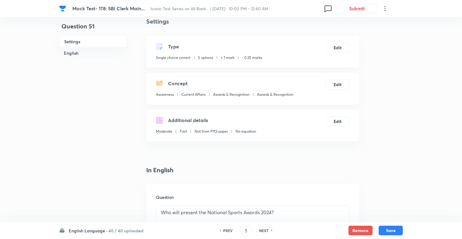
type input "51"
checkbox input "false"
checkbox input "true"
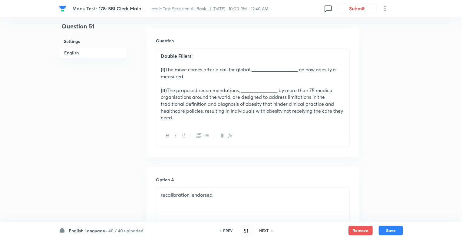
scroll to position [169, 0]
click at [263, 227] on div "PREV 51 ​ NEXT" at bounding box center [246, 231] width 78 height 10
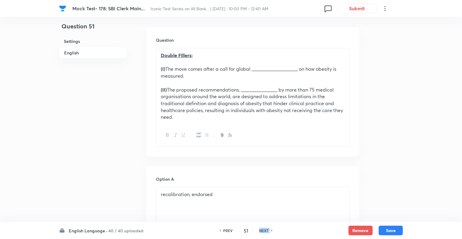
click at [263, 228] on div "PREV 51 ​ NEXT" at bounding box center [246, 231] width 78 height 10
click at [263, 228] on h6 "NEXT" at bounding box center [263, 230] width 9 height 5
type input "52"
checkbox input "false"
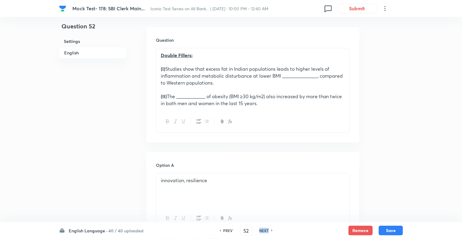
click at [263, 228] on h6 "NEXT" at bounding box center [263, 230] width 9 height 5
checkbox input "false"
type input "53"
click at [263, 228] on h6 "NEXT" at bounding box center [263, 230] width 9 height 5
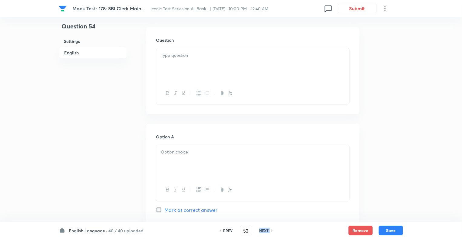
checkbox input "false"
type input "54"
click at [263, 228] on h6 "NEXT" at bounding box center [263, 230] width 9 height 5
checkbox input "false"
type input "55"
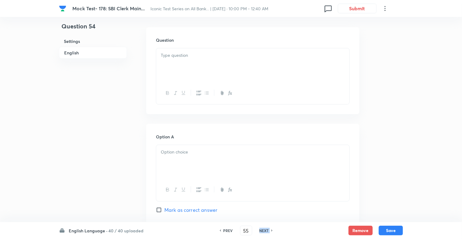
checkbox input "true"
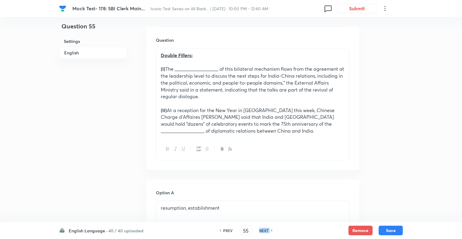
click at [263, 228] on h6 "NEXT" at bounding box center [263, 230] width 9 height 5
type input "56"
checkbox input "false"
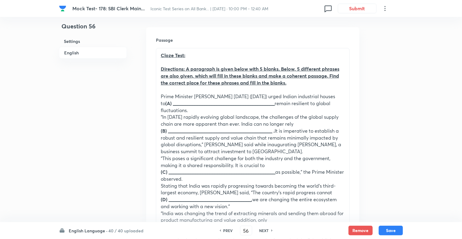
click at [263, 228] on h6 "NEXT" at bounding box center [263, 230] width 9 height 5
checkbox input "false"
type input "57"
checkbox input "true"
click at [263, 228] on h6 "NEXT" at bounding box center [263, 230] width 9 height 5
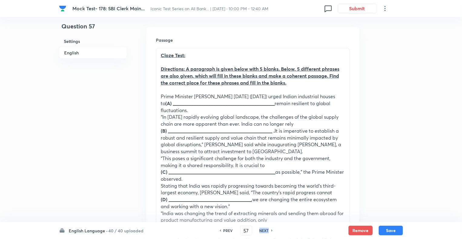
type input "58"
checkbox input "true"
checkbox input "false"
click at [263, 228] on h6 "NEXT" at bounding box center [263, 230] width 9 height 5
checkbox input "false"
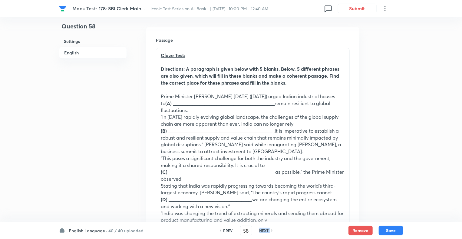
type input "59"
click at [263, 228] on h6 "NEXT" at bounding box center [263, 230] width 9 height 5
checkbox input "false"
type input "60"
checkbox input "true"
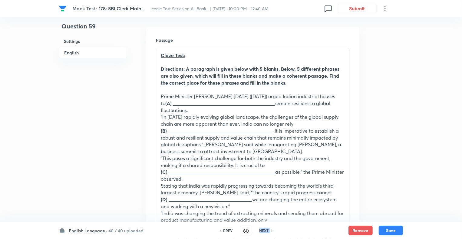
click at [263, 228] on h6 "NEXT" at bounding box center [263, 230] width 9 height 5
type input "61"
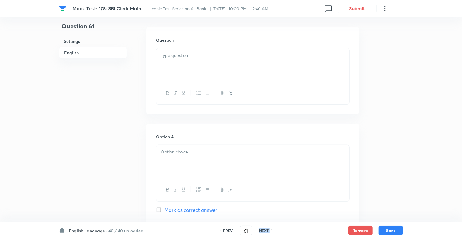
checkbox input "false"
click at [263, 228] on h6 "NEXT" at bounding box center [263, 230] width 9 height 5
checkbox input "false"
type input "62"
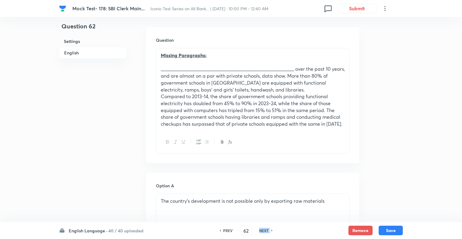
click at [263, 228] on h6 "NEXT" at bounding box center [263, 230] width 9 height 5
checkbox input "false"
type input "63"
checkbox input "true"
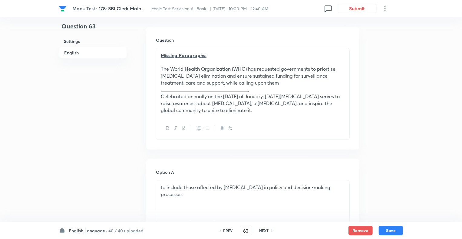
click at [263, 228] on h6 "NEXT" at bounding box center [263, 230] width 9 height 5
type input "64"
checkbox input "false"
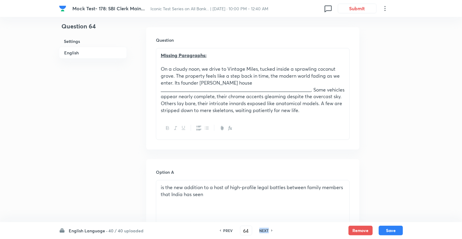
click at [263, 228] on h6 "NEXT" at bounding box center [263, 230] width 9 height 5
checkbox input "false"
type input "65"
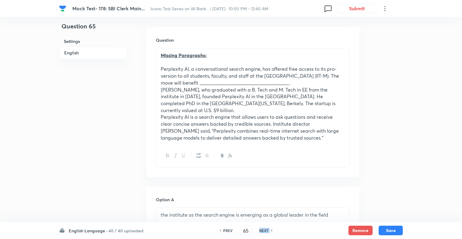
click at [263, 228] on h6 "NEXT" at bounding box center [263, 230] width 9 height 5
checkbox input "false"
type input "66"
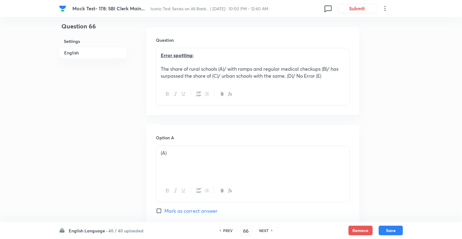
click at [263, 231] on h6 "NEXT" at bounding box center [263, 230] width 9 height 5
checkbox input "false"
type input "67"
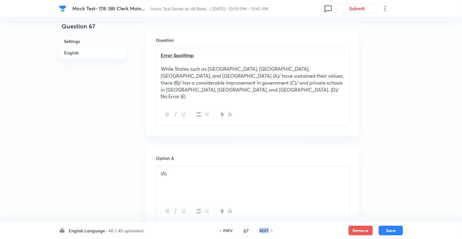
click at [263, 231] on h6 "NEXT" at bounding box center [263, 230] width 9 height 5
checkbox input "false"
type input "68"
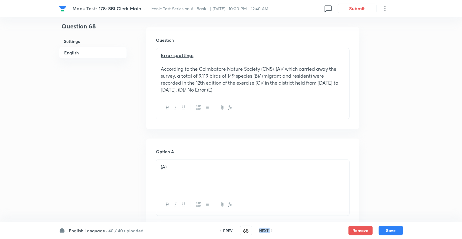
click at [263, 231] on h6 "NEXT" at bounding box center [263, 230] width 9 height 5
checkbox input "false"
type input "69"
click at [263, 231] on h6 "NEXT" at bounding box center [263, 230] width 9 height 5
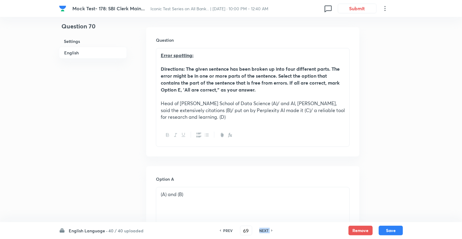
checkbox input "false"
type input "70"
checkbox input "true"
click at [263, 231] on h6 "NEXT" at bounding box center [263, 230] width 9 height 5
type input "71"
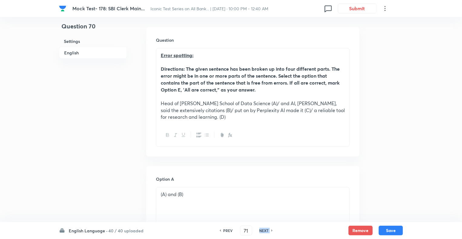
checkbox input "false"
checkbox input "true"
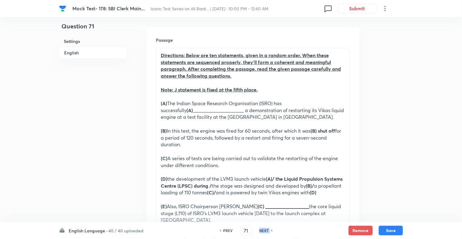
click at [263, 231] on h6 "NEXT" at bounding box center [263, 230] width 9 height 5
type input "72"
checkbox input "true"
checkbox input "false"
click at [263, 231] on h6 "NEXT" at bounding box center [263, 230] width 9 height 5
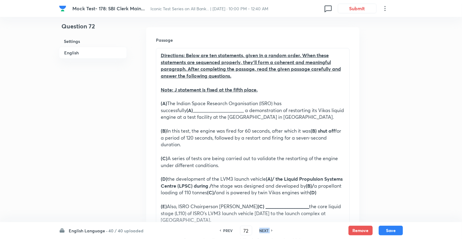
checkbox input "false"
type input "73"
click at [263, 231] on h6 "NEXT" at bounding box center [263, 230] width 9 height 5
checkbox input "false"
type input "74"
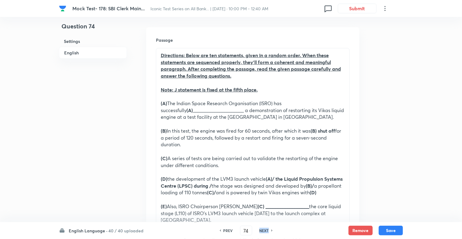
click at [263, 231] on h6 "NEXT" at bounding box center [263, 230] width 9 height 5
checkbox input "false"
type input "75"
click at [263, 231] on h6 "NEXT" at bounding box center [263, 230] width 9 height 5
checkbox input "false"
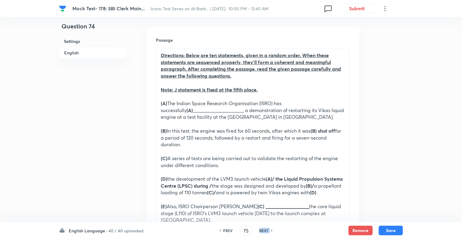
type input "76"
click at [263, 231] on h6 "NEXT" at bounding box center [263, 230] width 9 height 5
checkbox input "false"
type input "77"
click at [263, 231] on h6 "NEXT" at bounding box center [263, 230] width 9 height 5
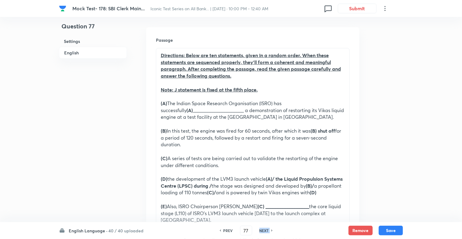
checkbox input "false"
type input "78"
click at [263, 231] on h6 "NEXT" at bounding box center [263, 230] width 9 height 5
checkbox input "false"
type input "79"
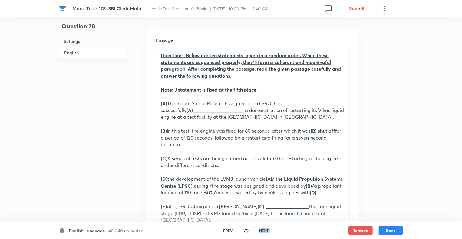
checkbox input "true"
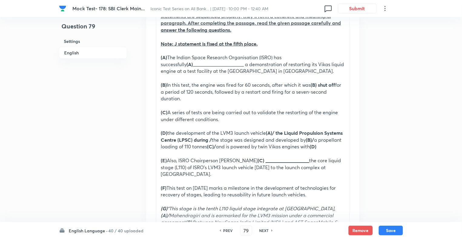
scroll to position [206, 0]
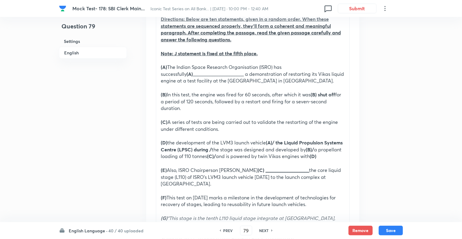
click at [247, 125] on p "(C) A series of tests are being carried out to validate the restarting of the e…" at bounding box center [253, 126] width 184 height 14
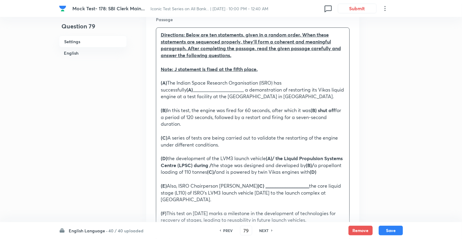
scroll to position [130, 0]
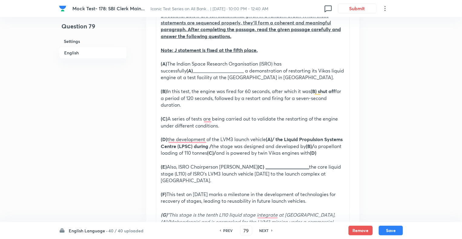
scroll to position [215, 0]
